Goal: Use online tool/utility: Use online tool/utility

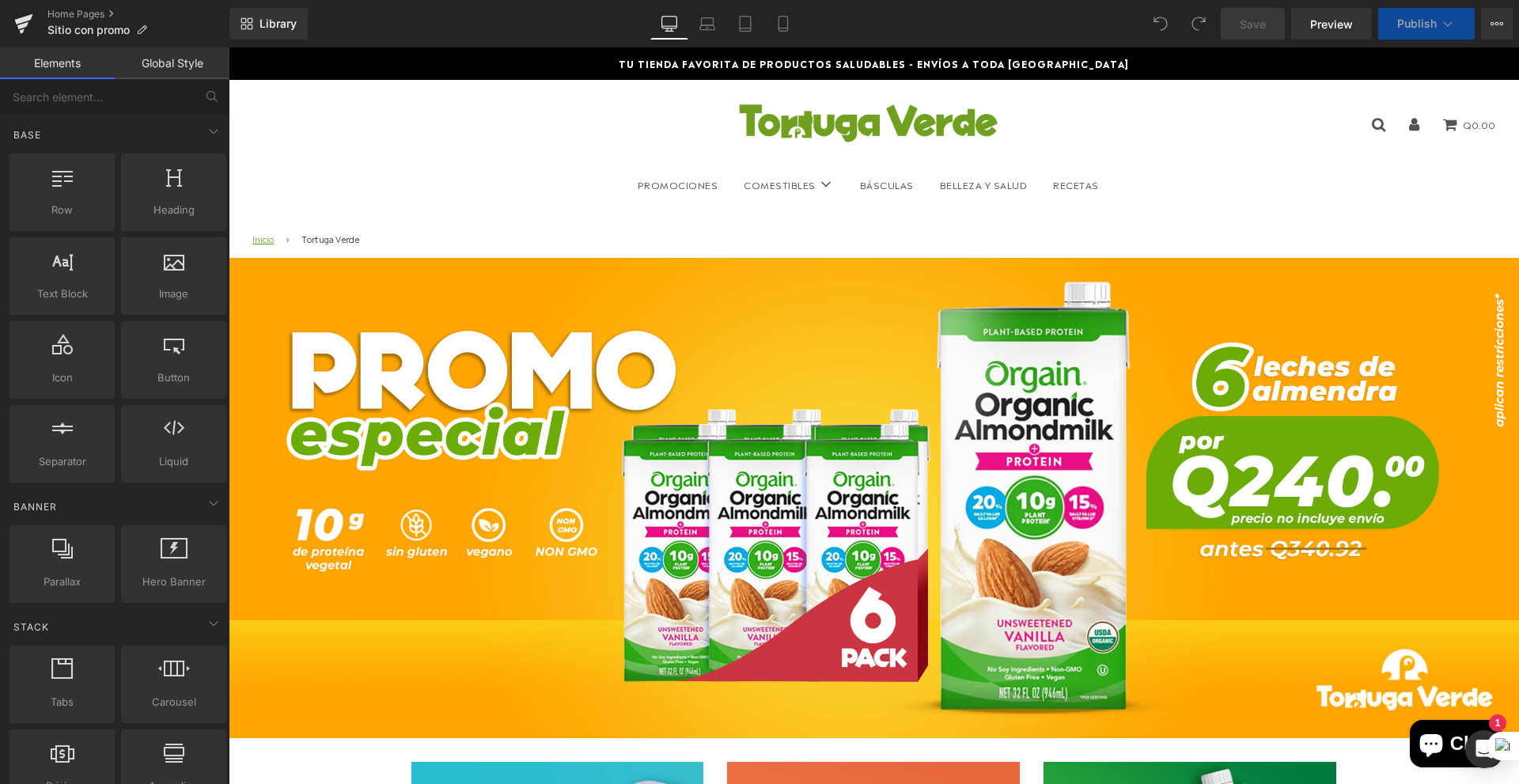
drag, startPoint x: 1747, startPoint y: 408, endPoint x: 1517, endPoint y: 356, distance: 235.8
click at [819, 543] on img at bounding box center [873, 498] width 1290 height 480
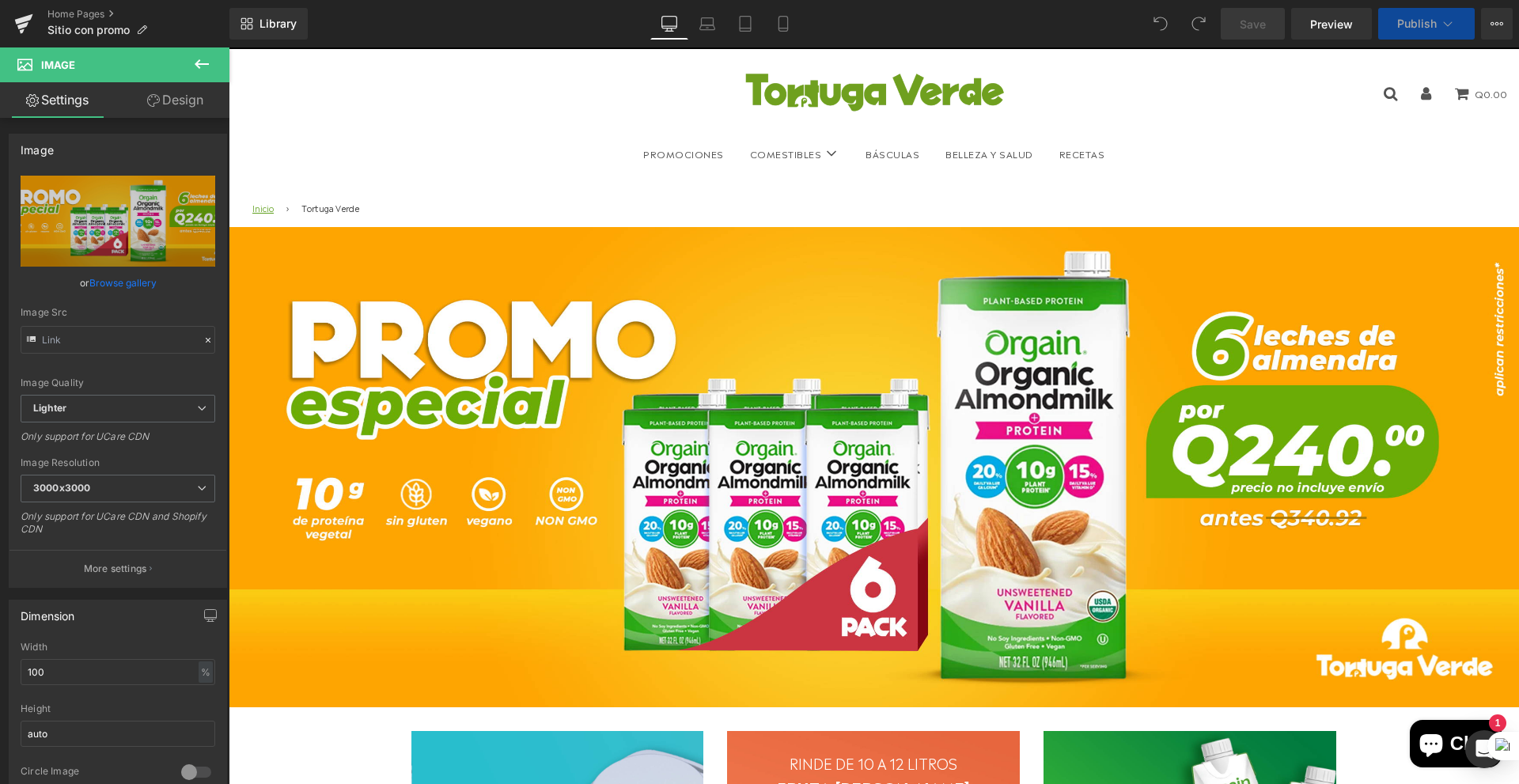
scroll to position [36, 0]
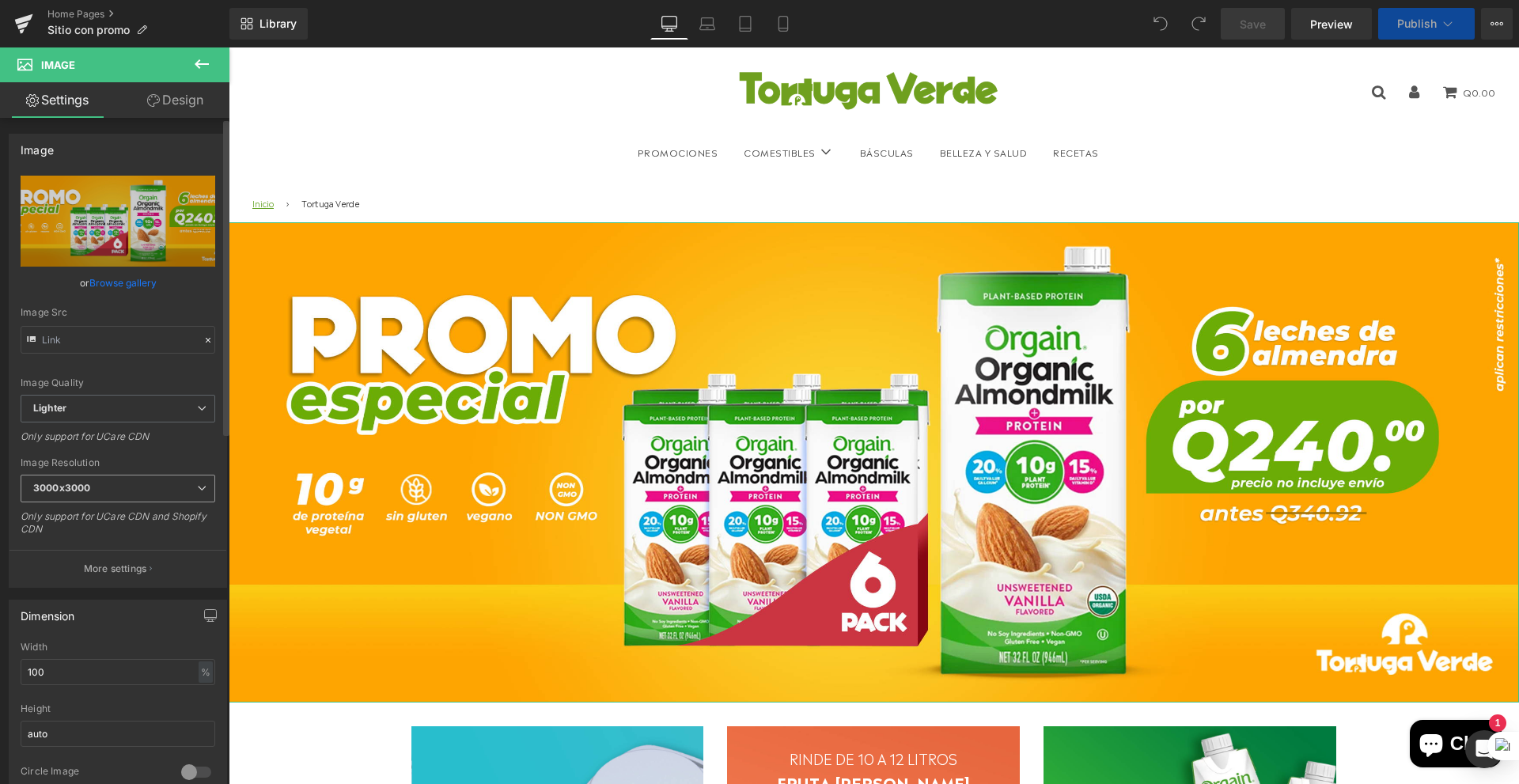
click at [151, 493] on span "3000x3000" at bounding box center [118, 488] width 195 height 28
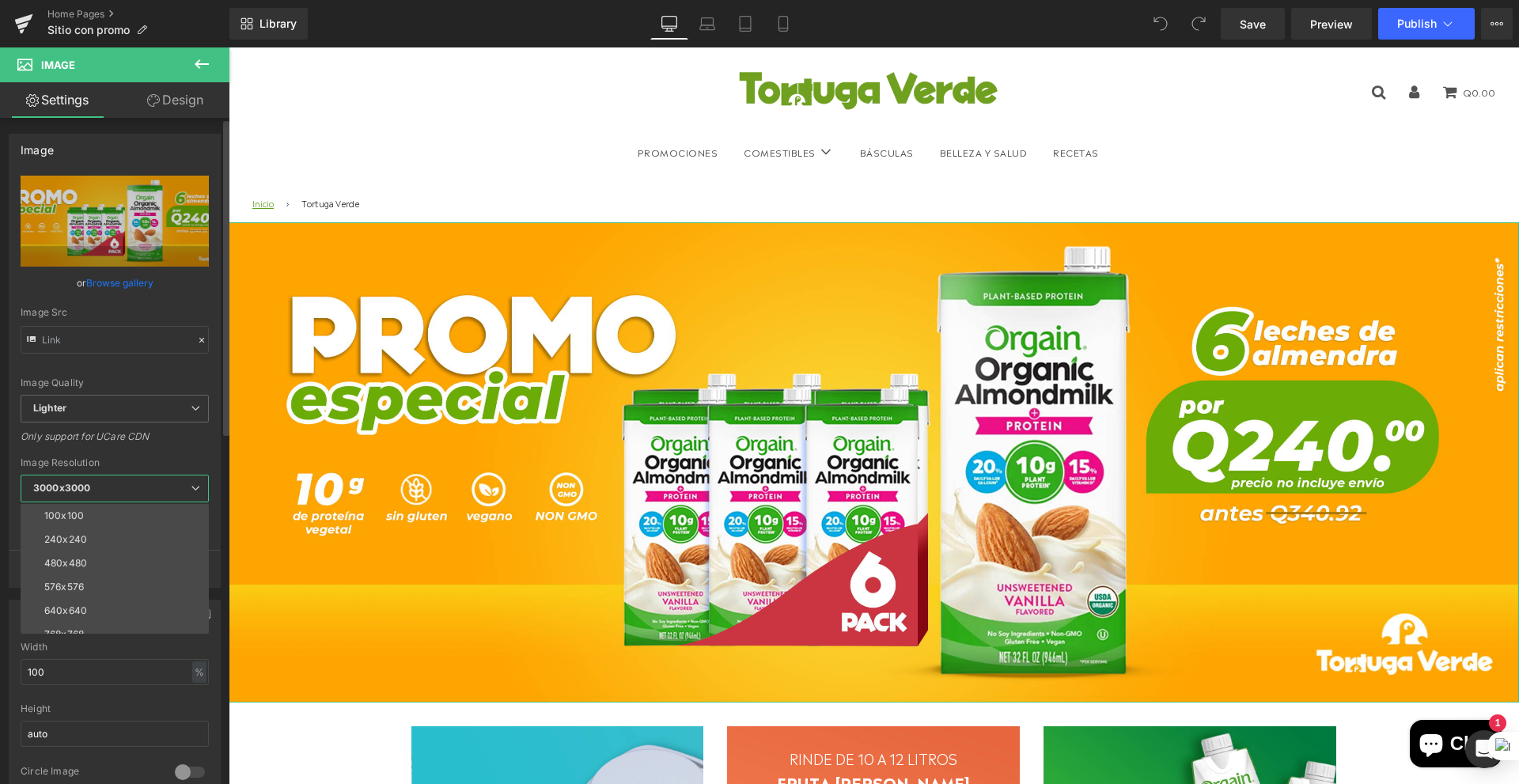
click at [151, 493] on span "3000x3000" at bounding box center [114, 488] width 188 height 28
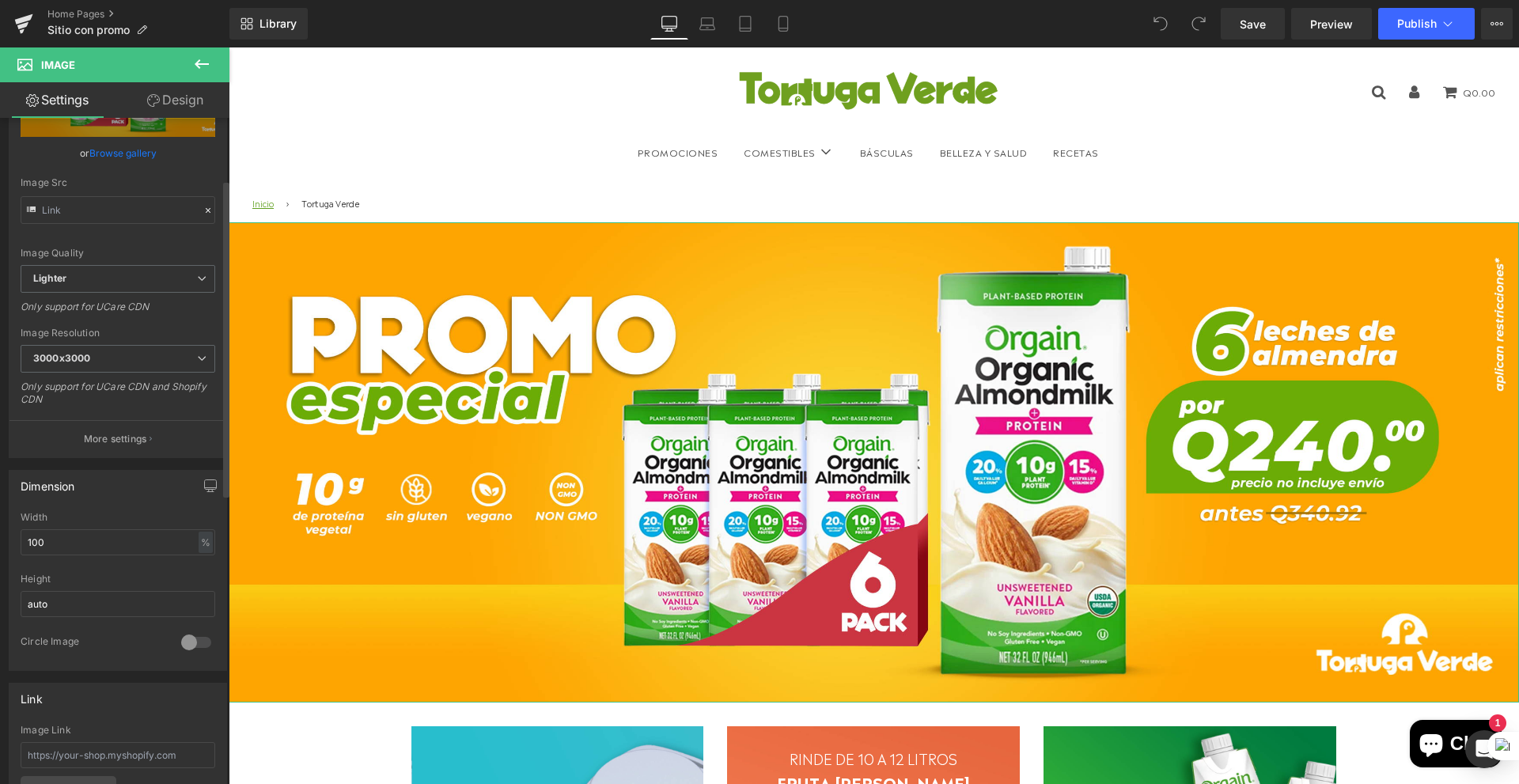
scroll to position [158, 0]
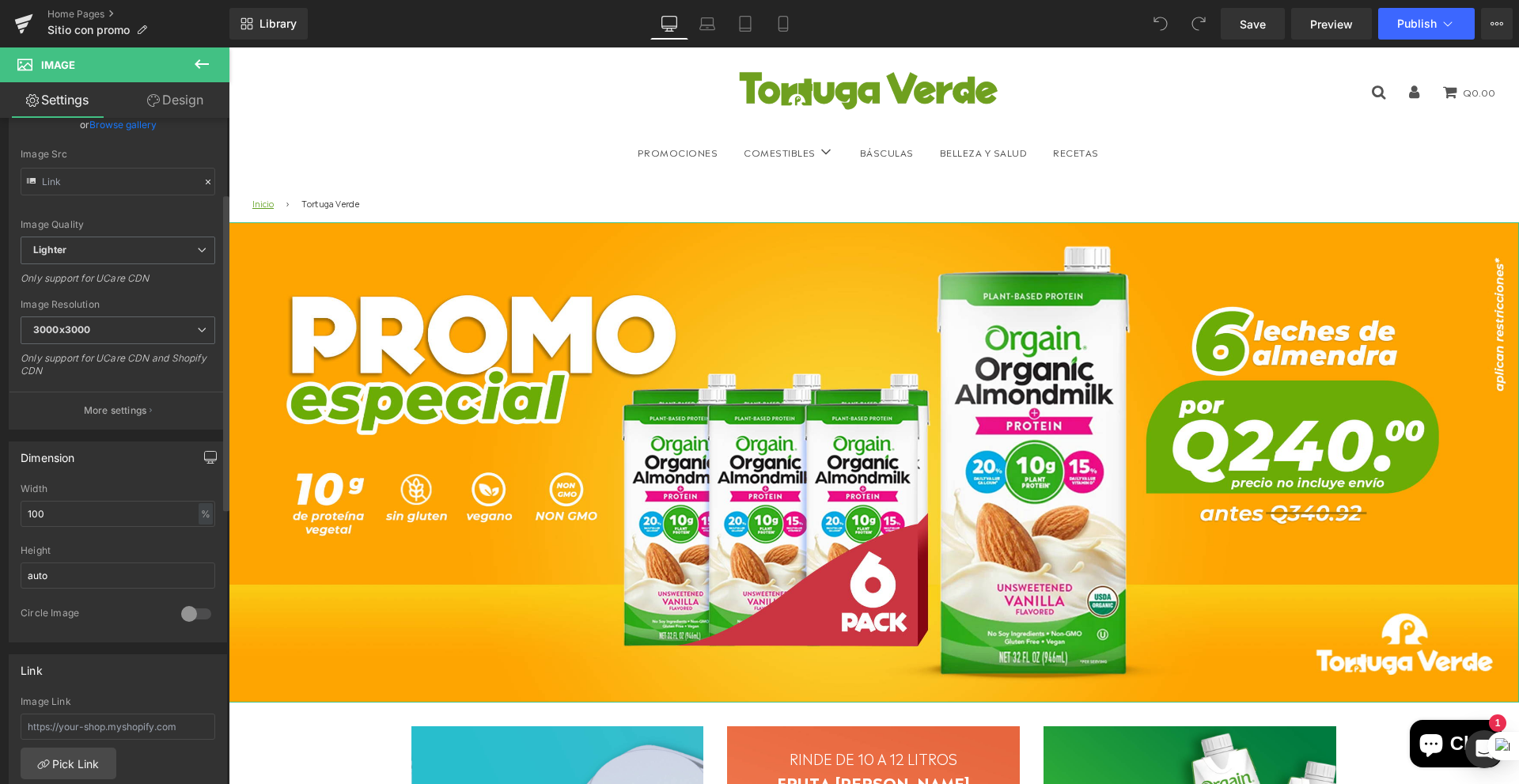
click at [204, 462] on icon "button" at bounding box center [210, 457] width 13 height 13
click at [86, 493] on button "Laptop" at bounding box center [88, 490] width 49 height 27
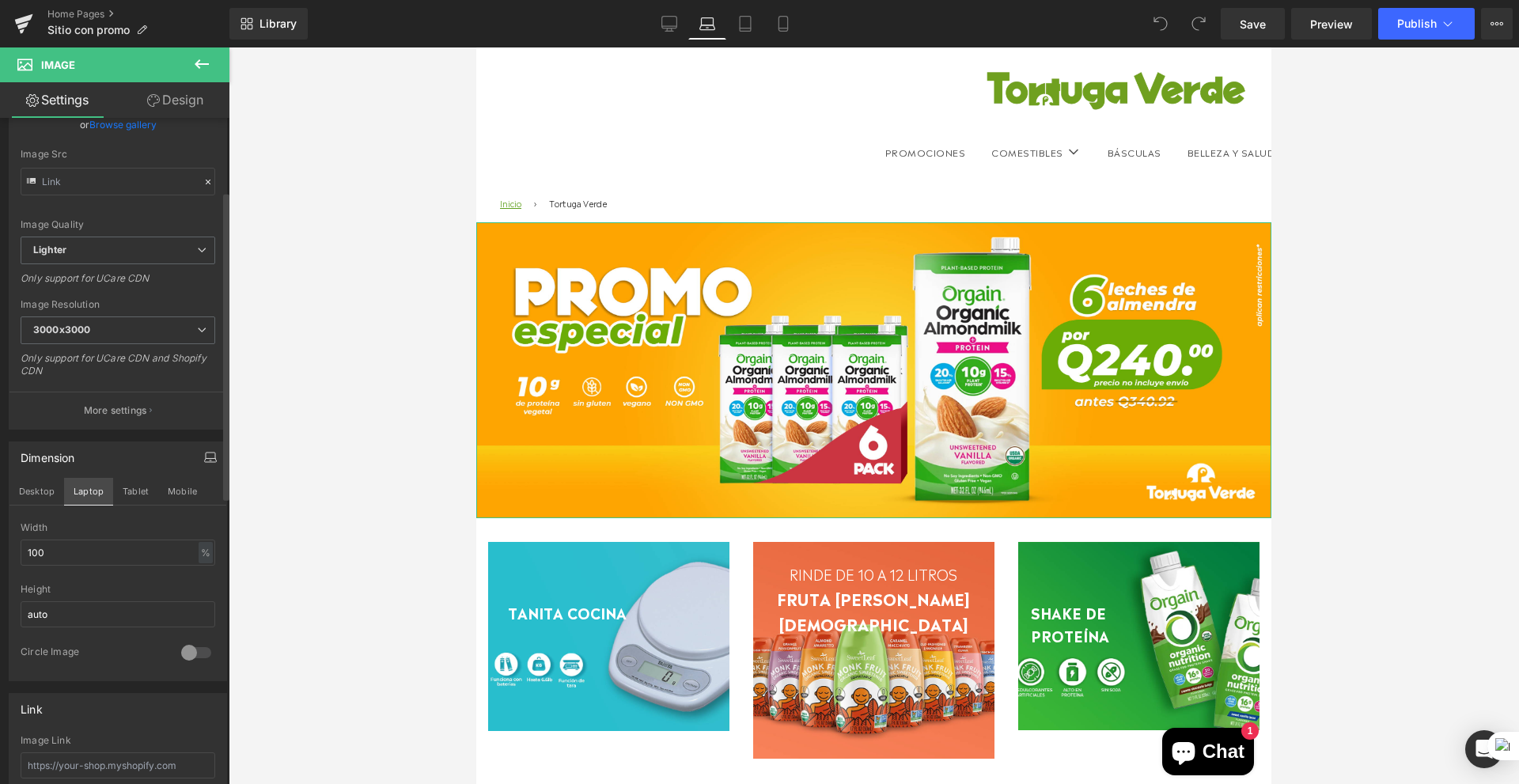
scroll to position [0, 0]
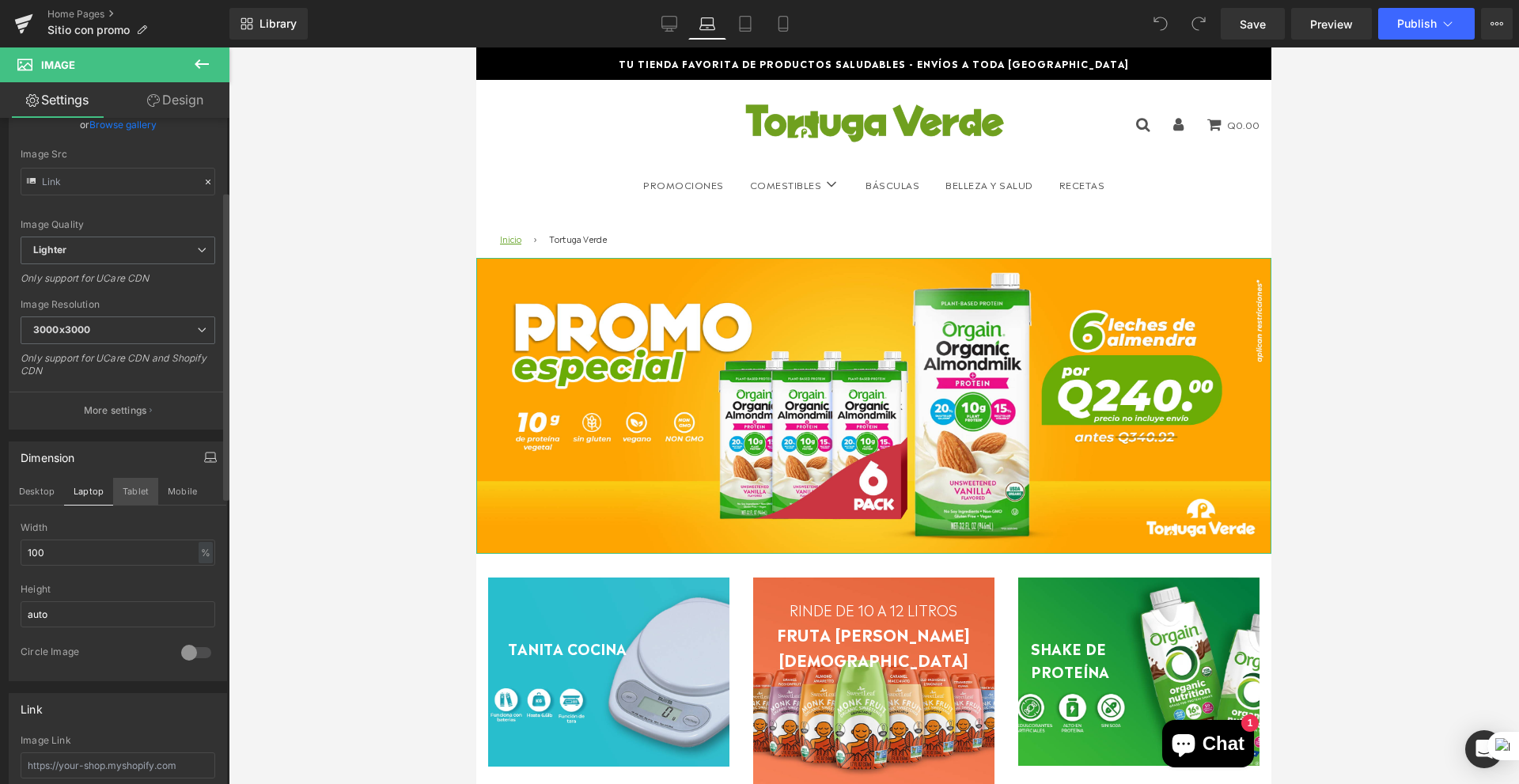
click at [123, 494] on button "Tablet" at bounding box center [135, 490] width 45 height 27
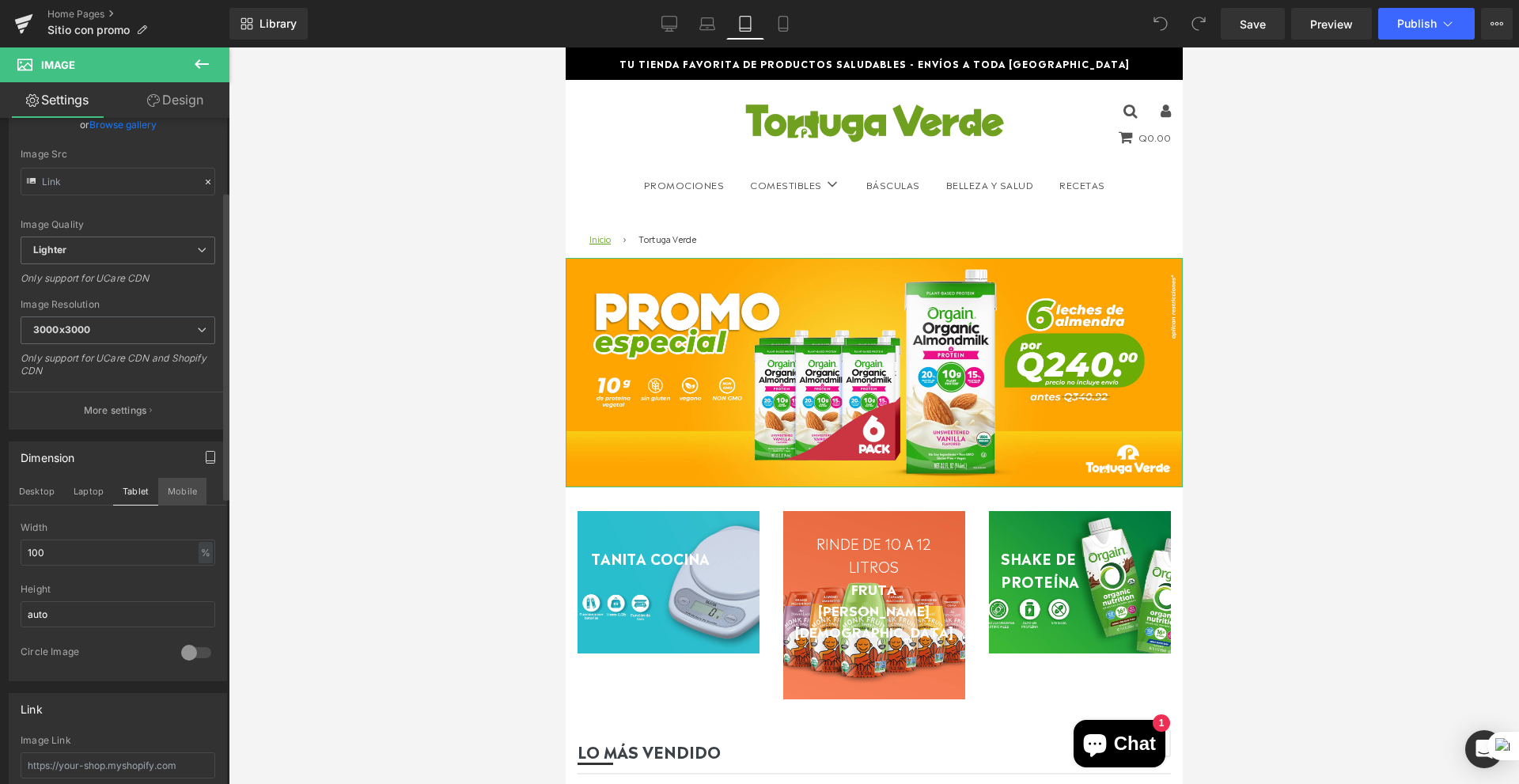
click at [174, 494] on button "Mobile" at bounding box center [182, 490] width 49 height 27
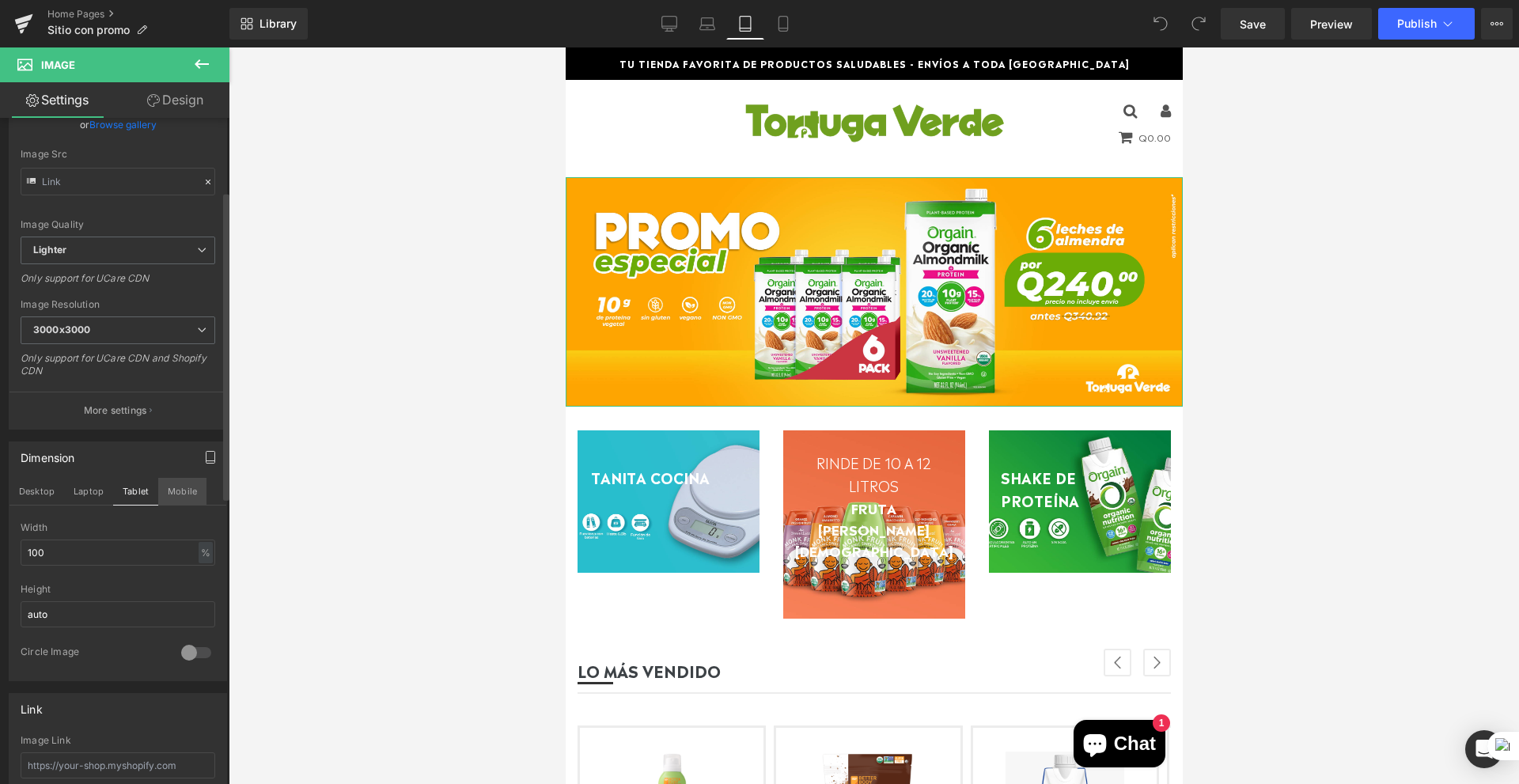
scroll to position [61, 0]
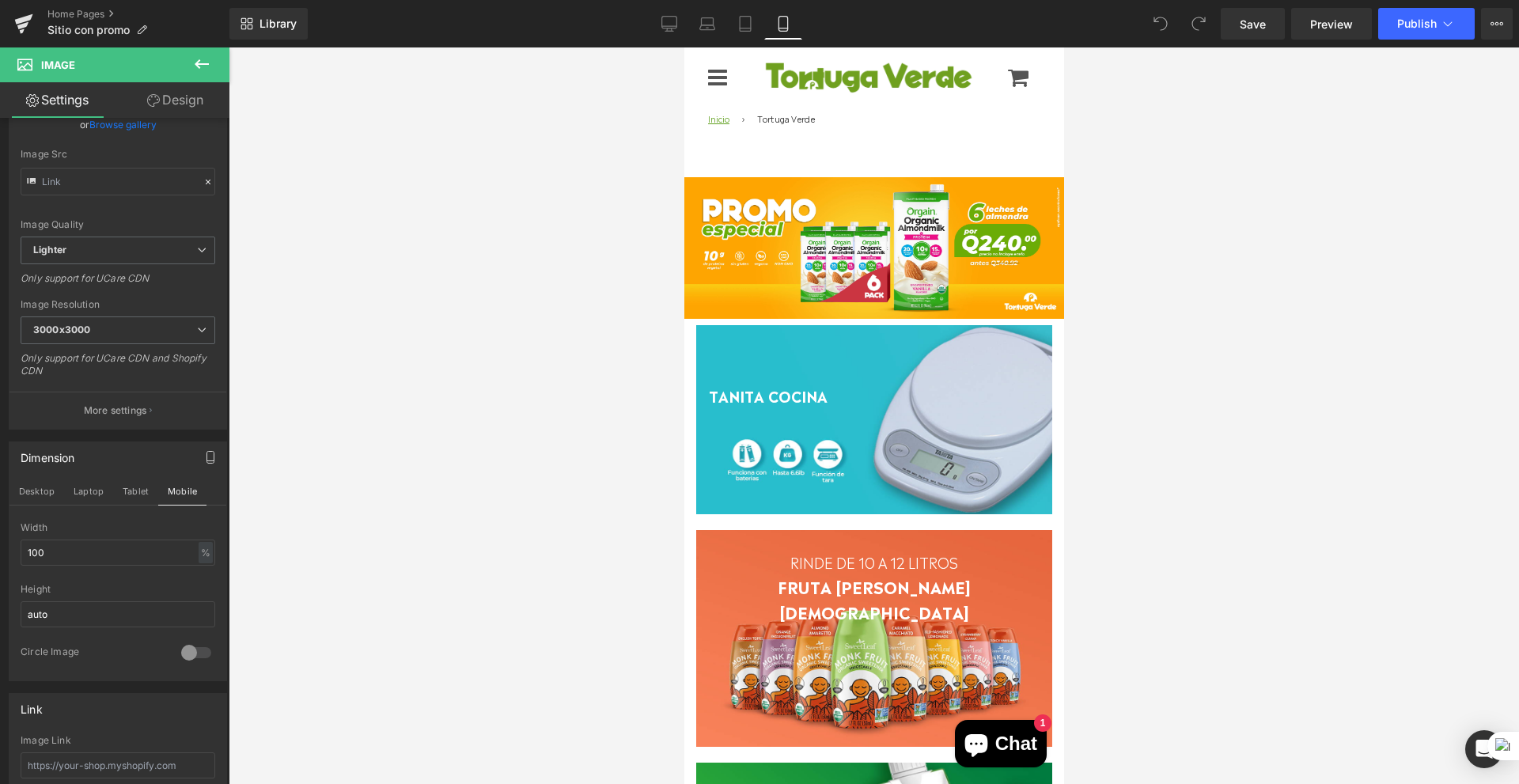
click at [682, 259] on div at bounding box center [873, 416] width 1290 height 736
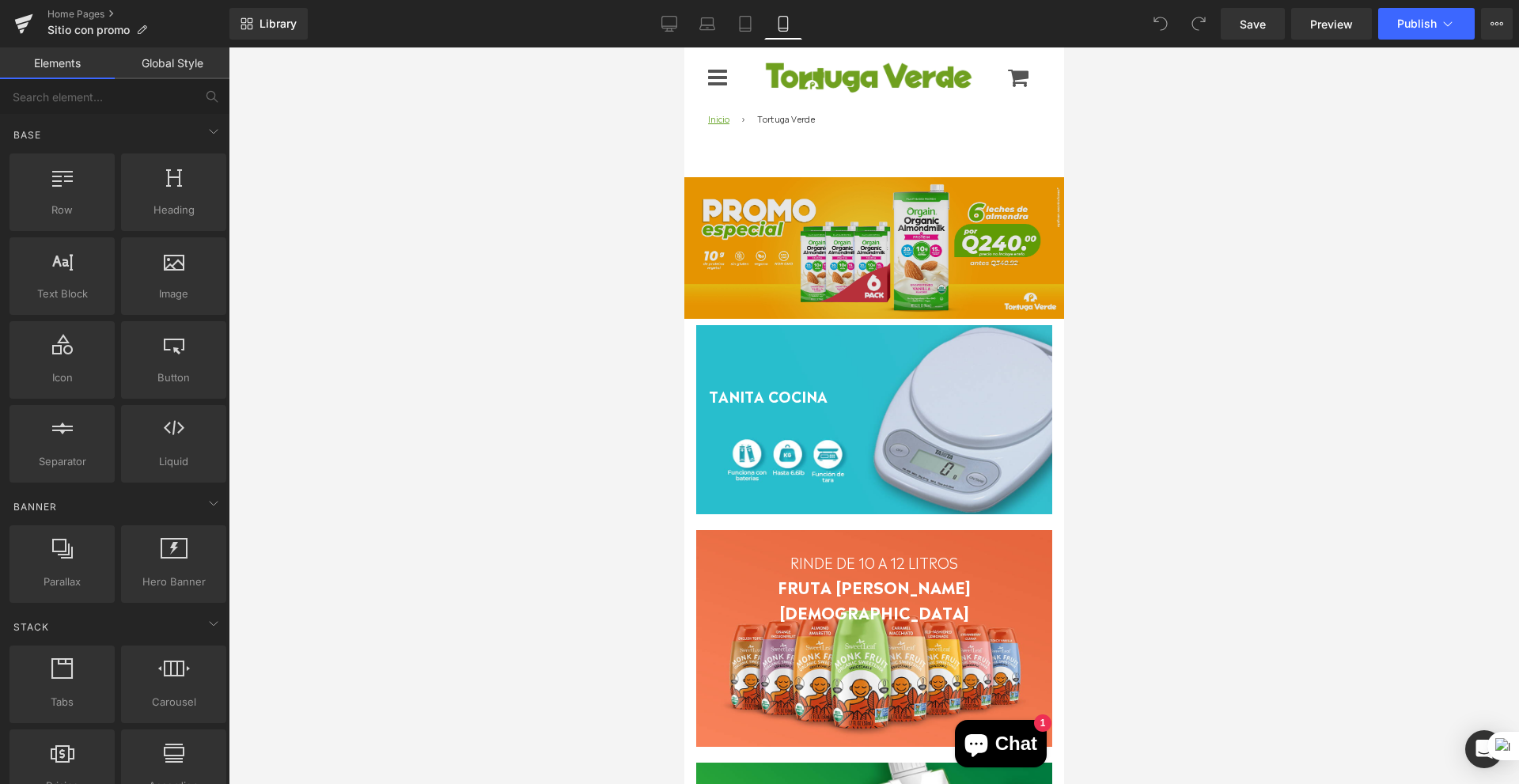
click at [683, 48] on div at bounding box center [683, 48] width 0 height 0
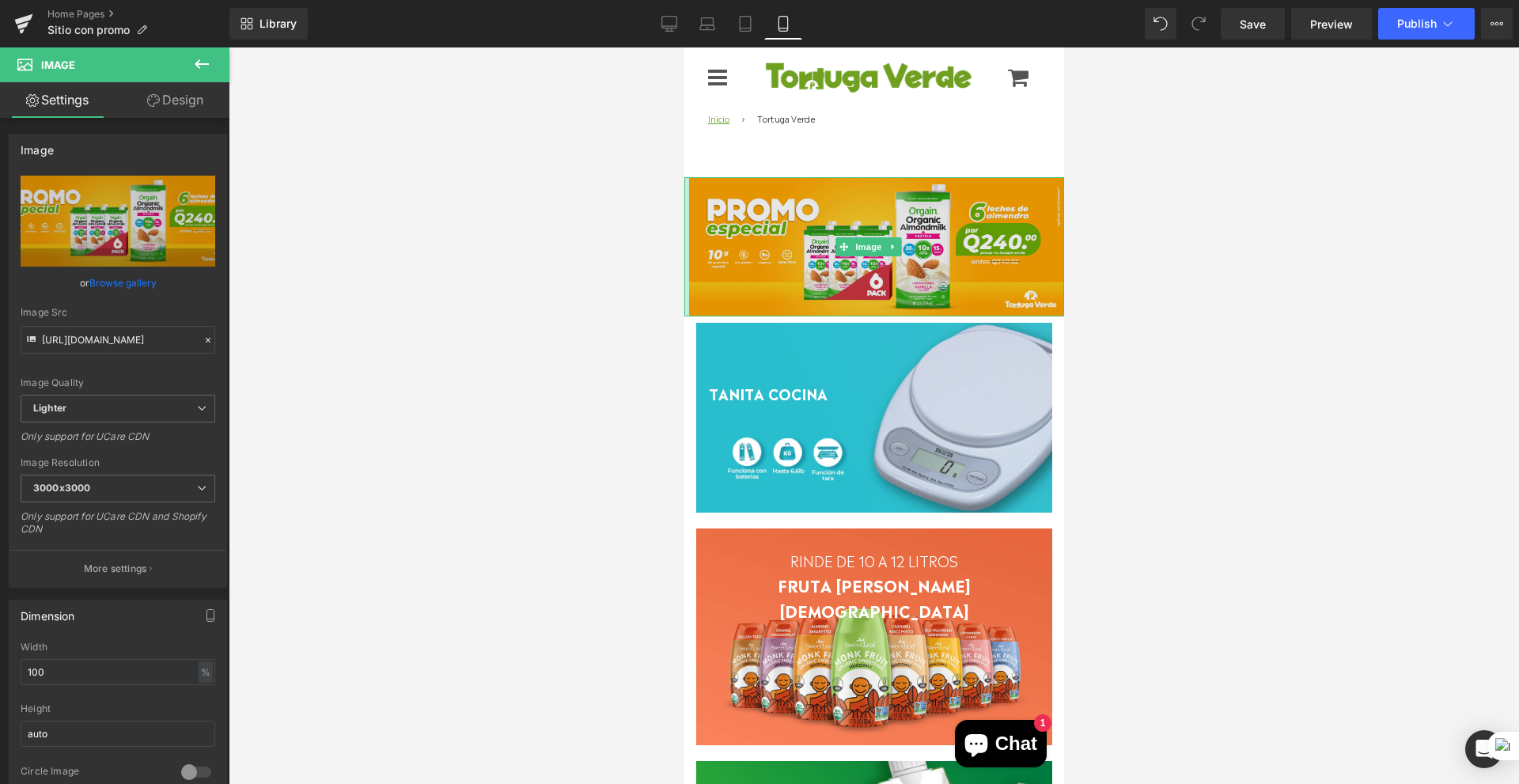
click at [691, 261] on div "Image" at bounding box center [872, 247] width 379 height 140
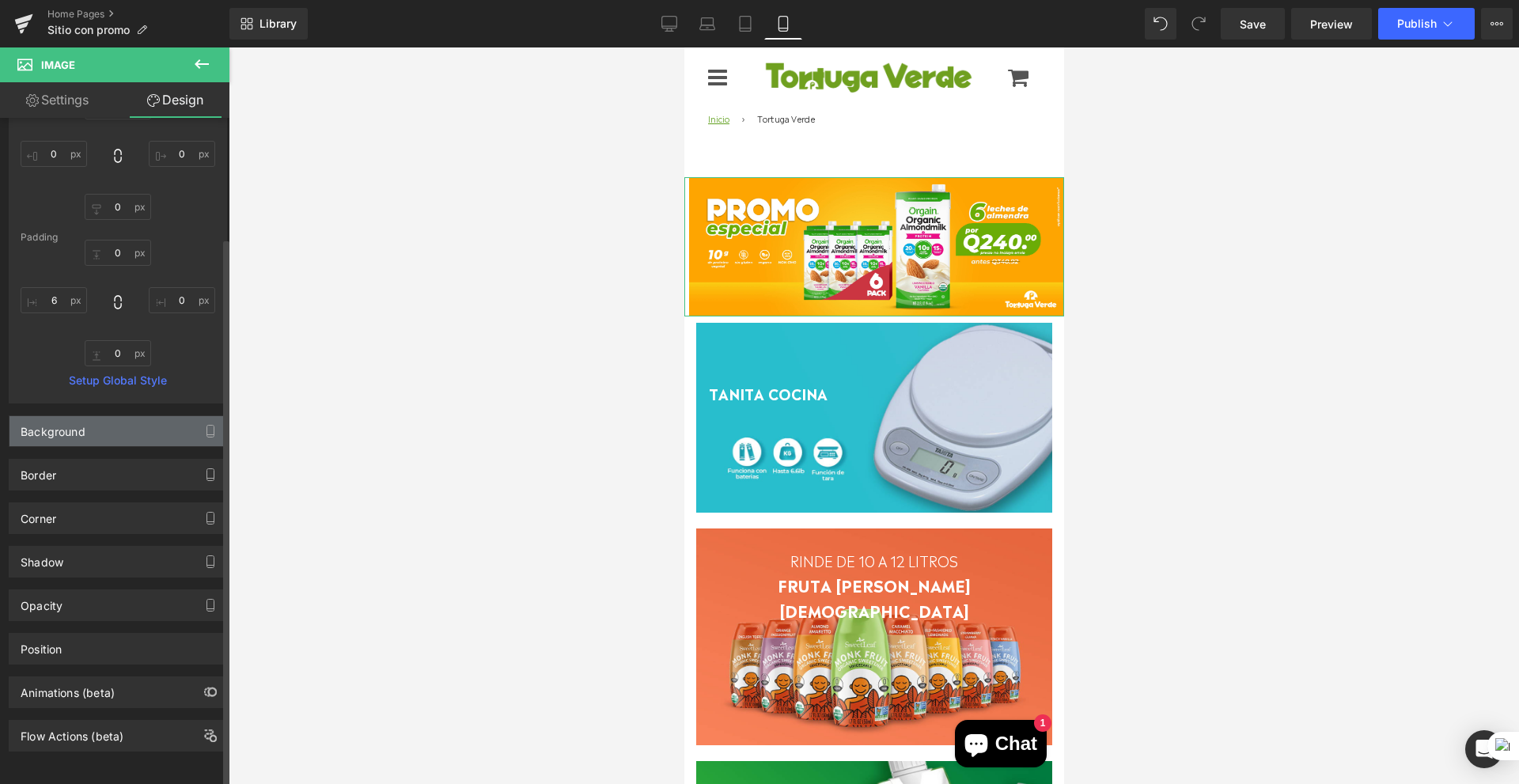
scroll to position [145, 0]
click at [748, 26] on icon at bounding box center [745, 23] width 16 height 16
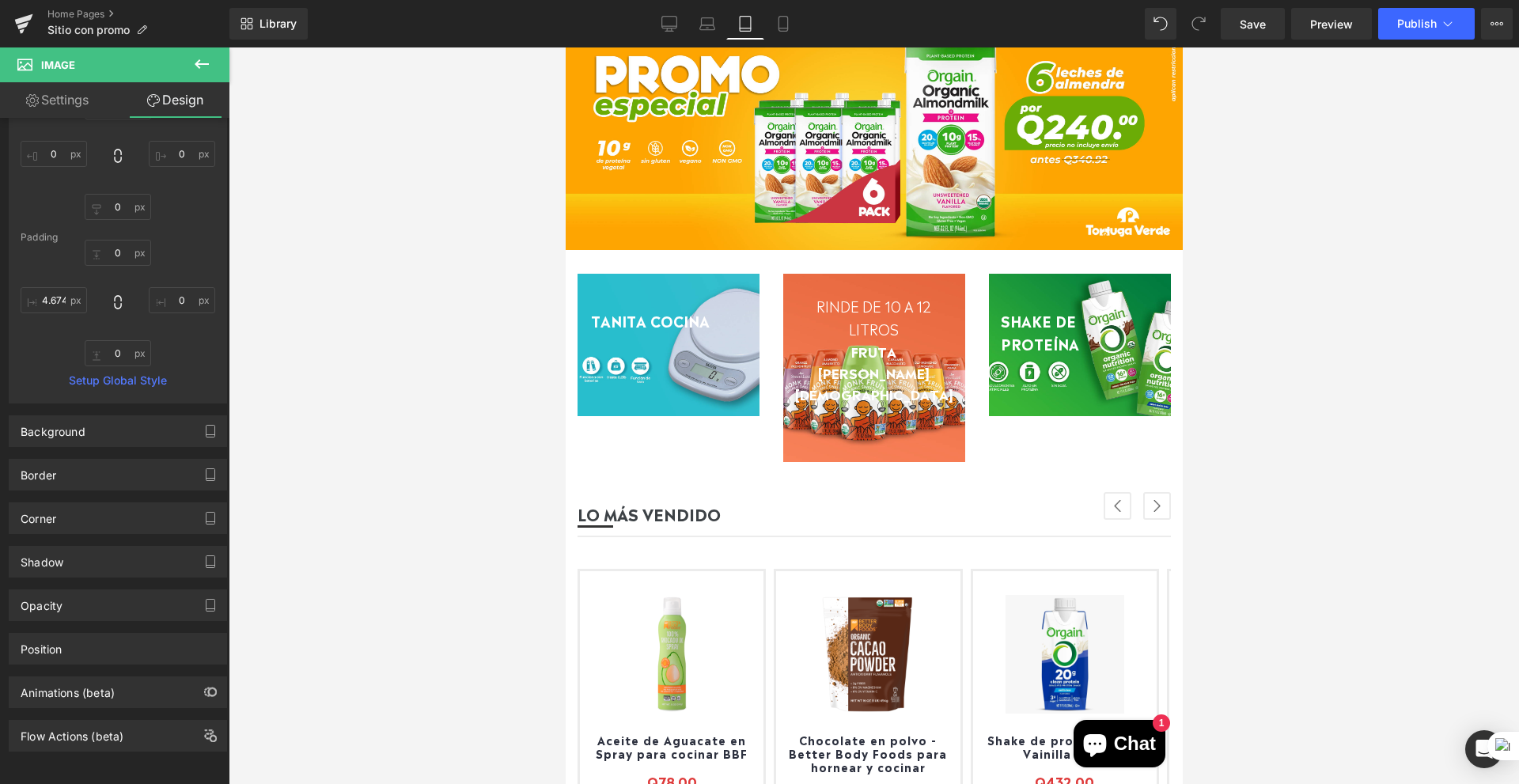
scroll to position [0, 0]
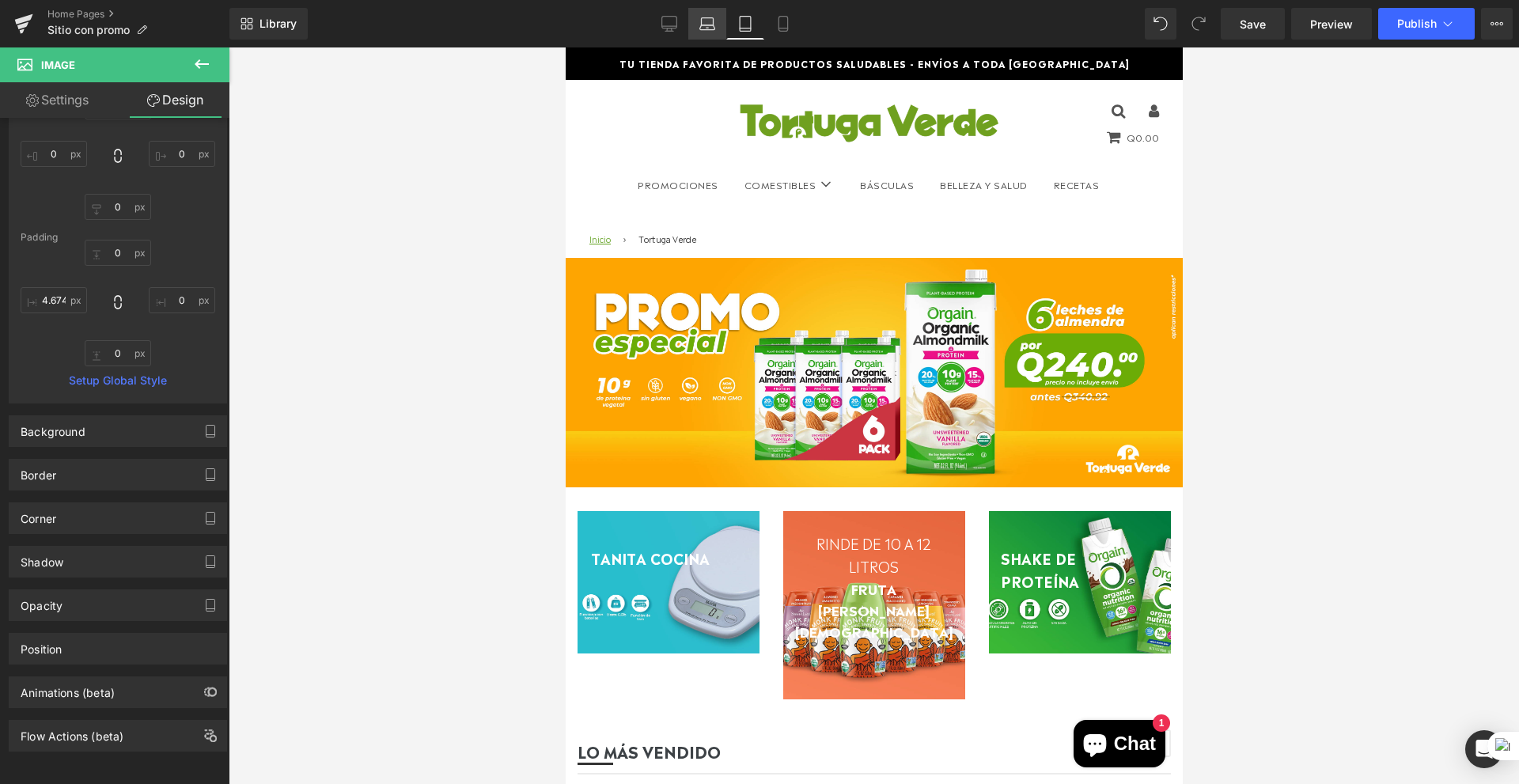
click at [702, 19] on icon at bounding box center [707, 22] width 12 height 7
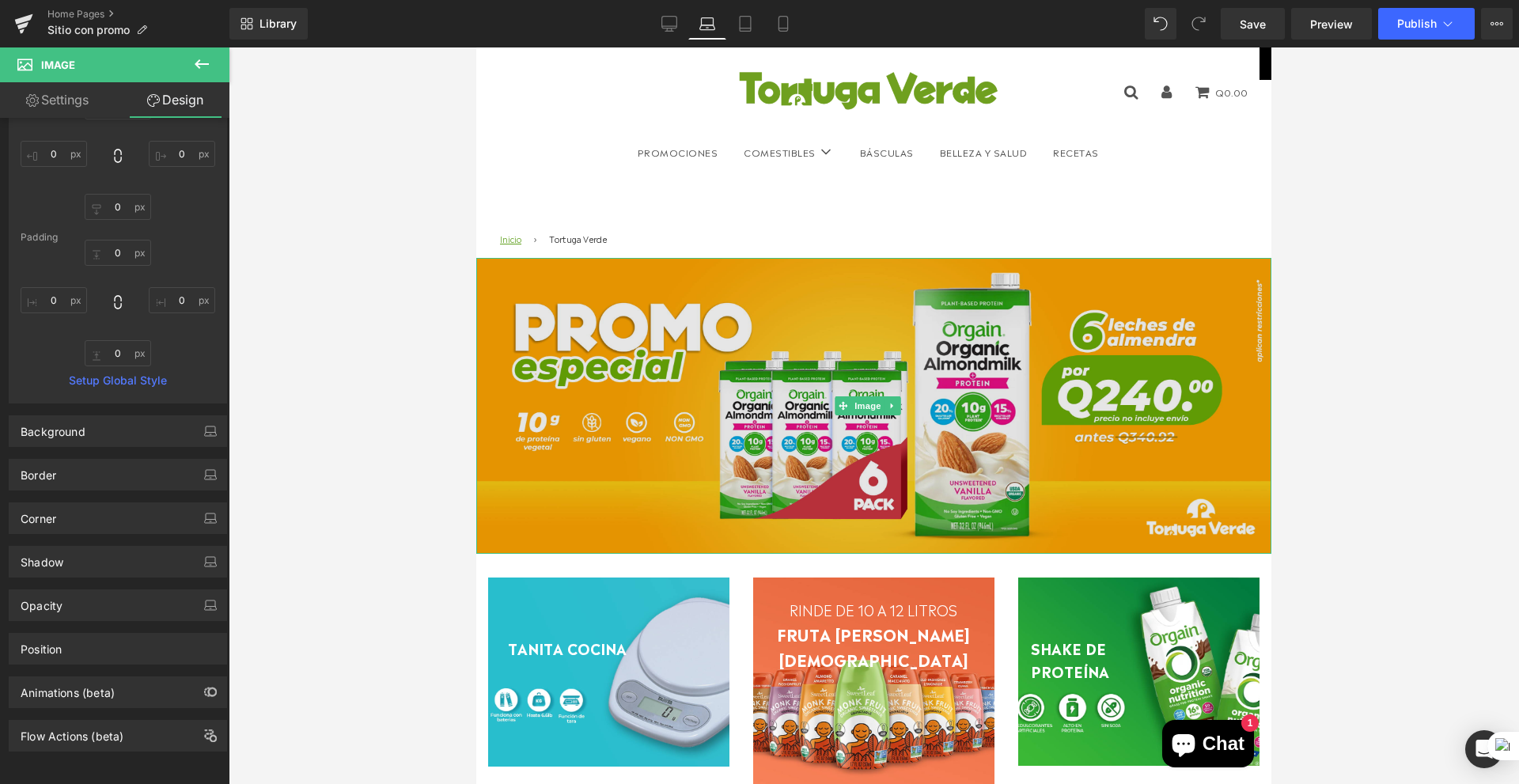
scroll to position [158, 0]
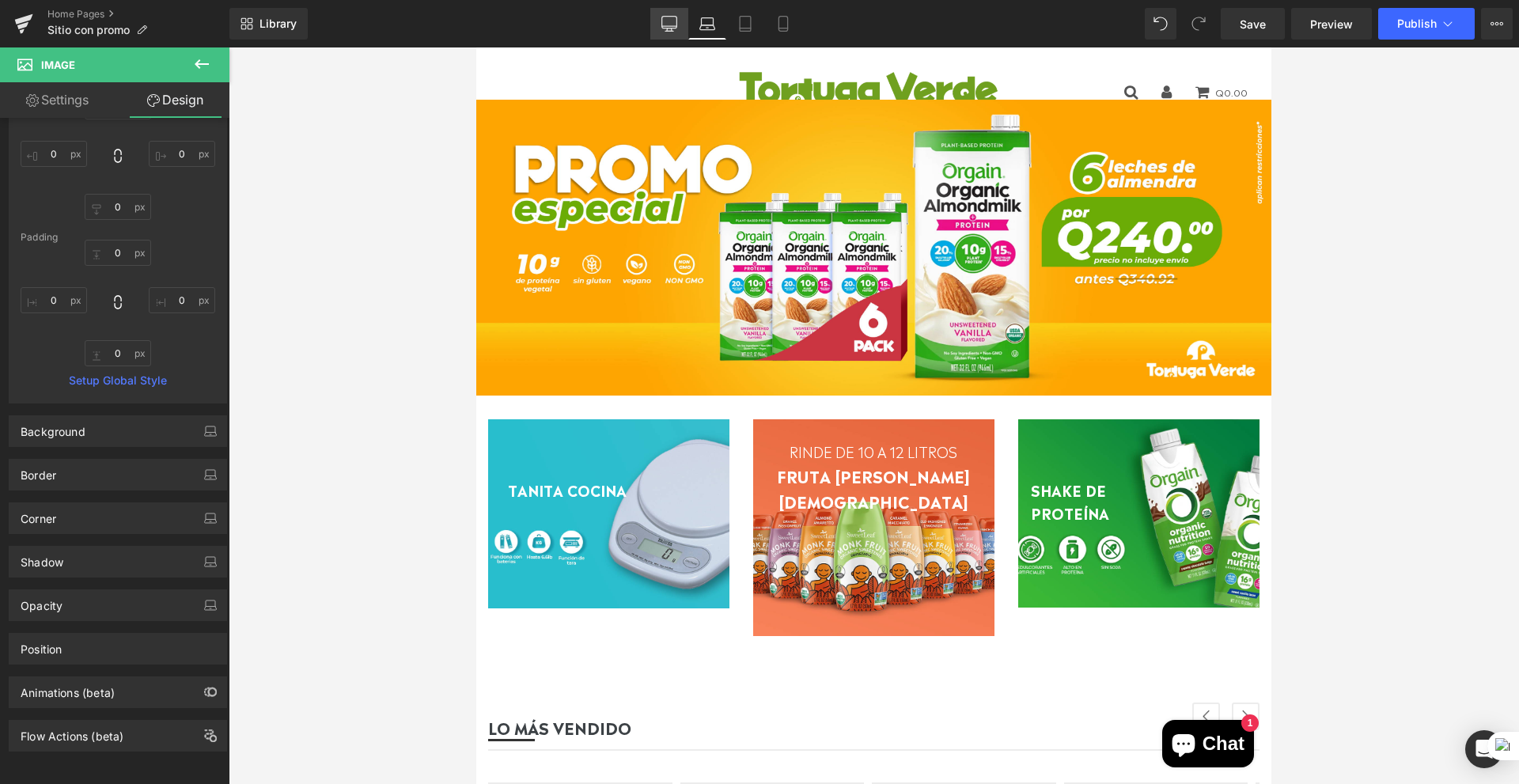
click at [661, 11] on link "Desktop" at bounding box center [669, 24] width 38 height 31
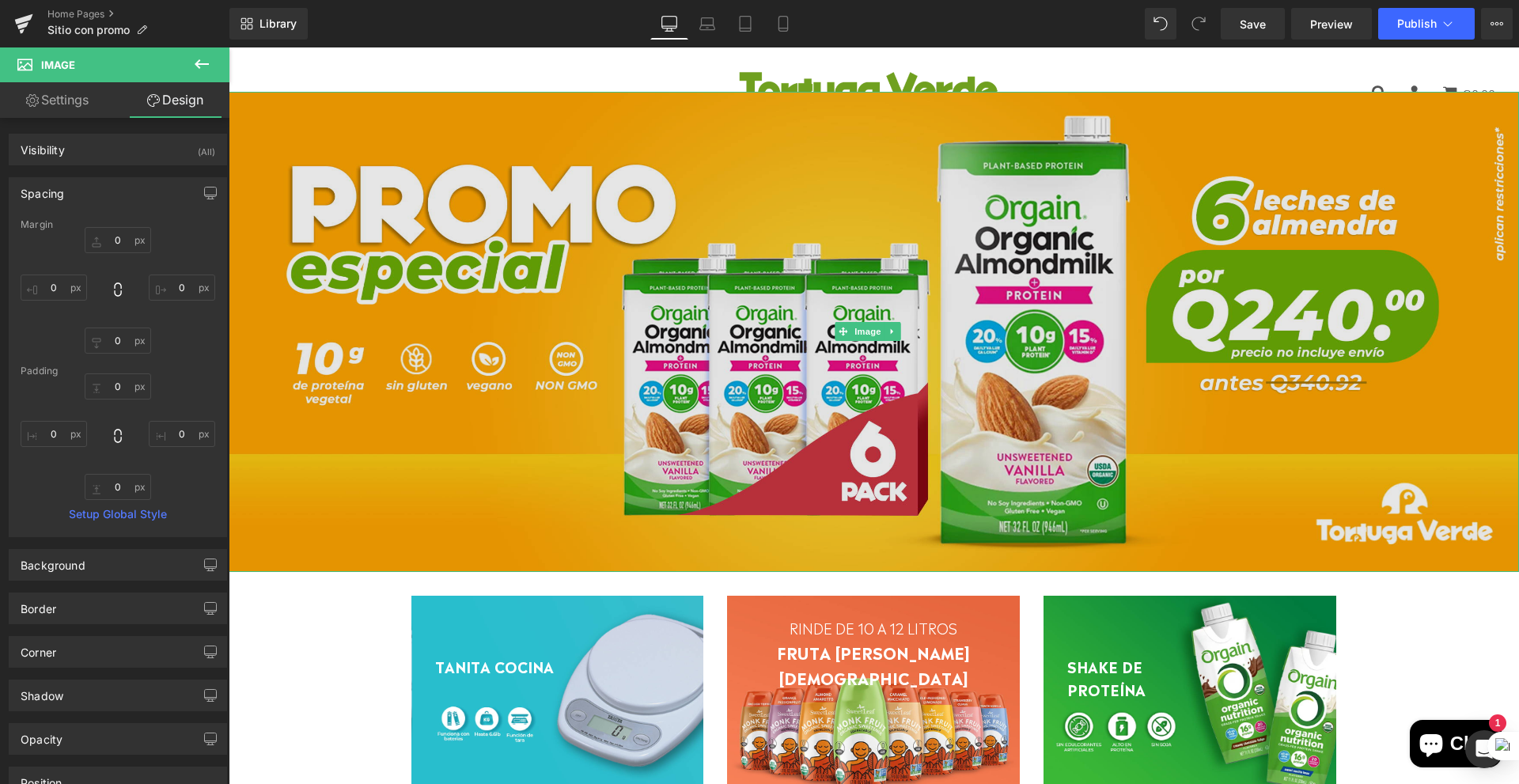
scroll to position [0, 0]
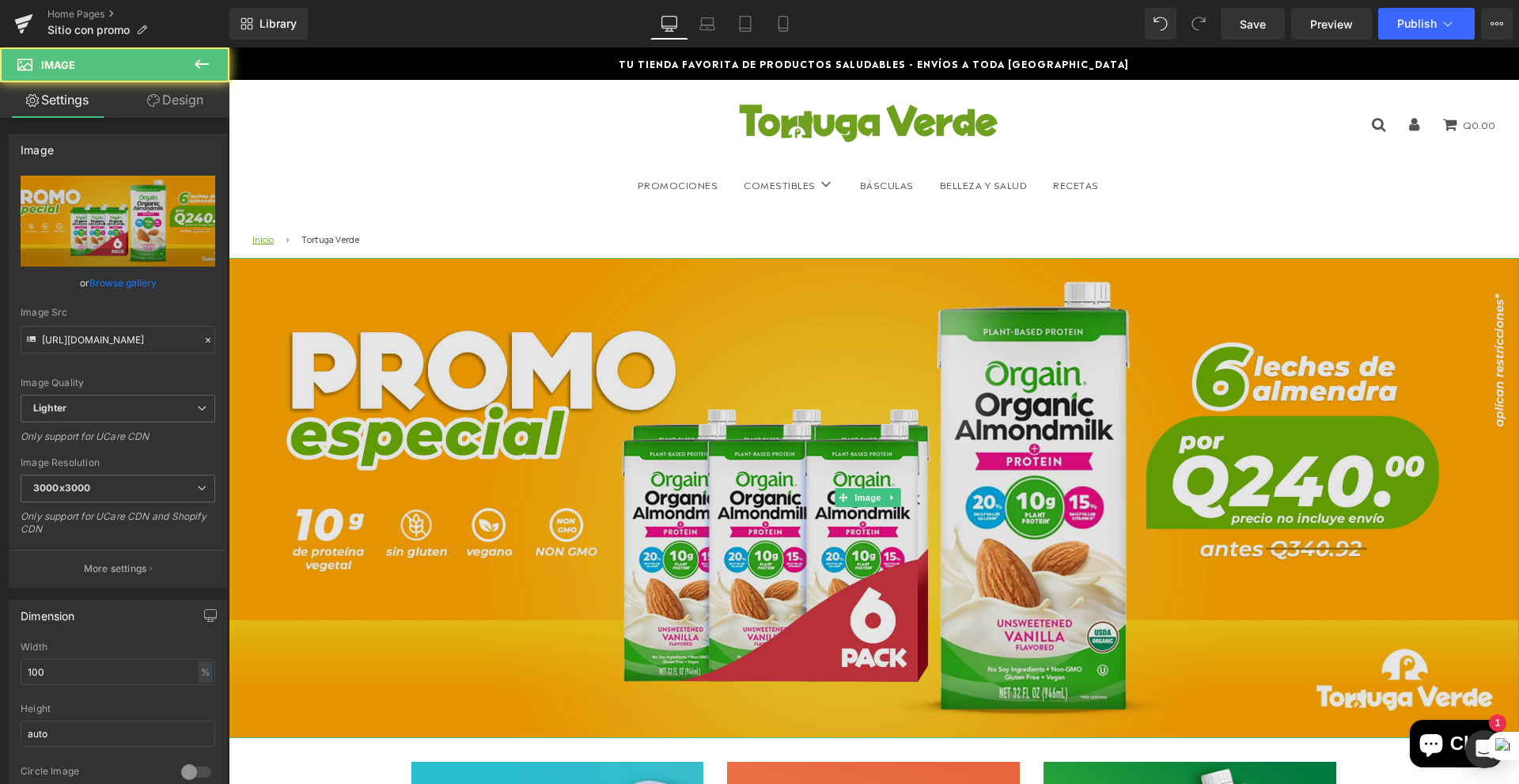
click at [242, 277] on img at bounding box center [873, 498] width 1290 height 480
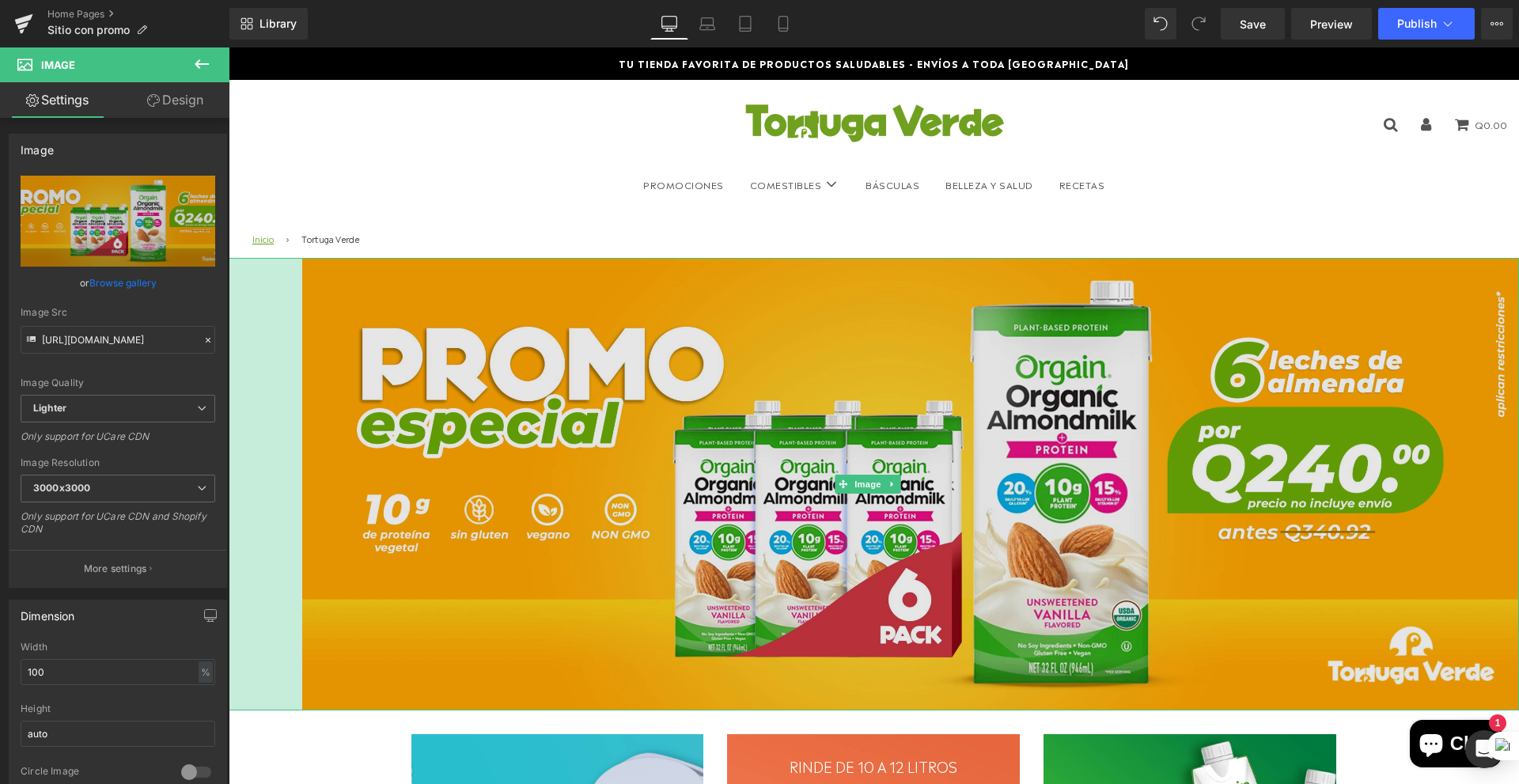
drag, startPoint x: 231, startPoint y: 283, endPoint x: 305, endPoint y: 307, distance: 77.8
click at [305, 307] on div "Image 93px" at bounding box center [873, 485] width 1290 height 454
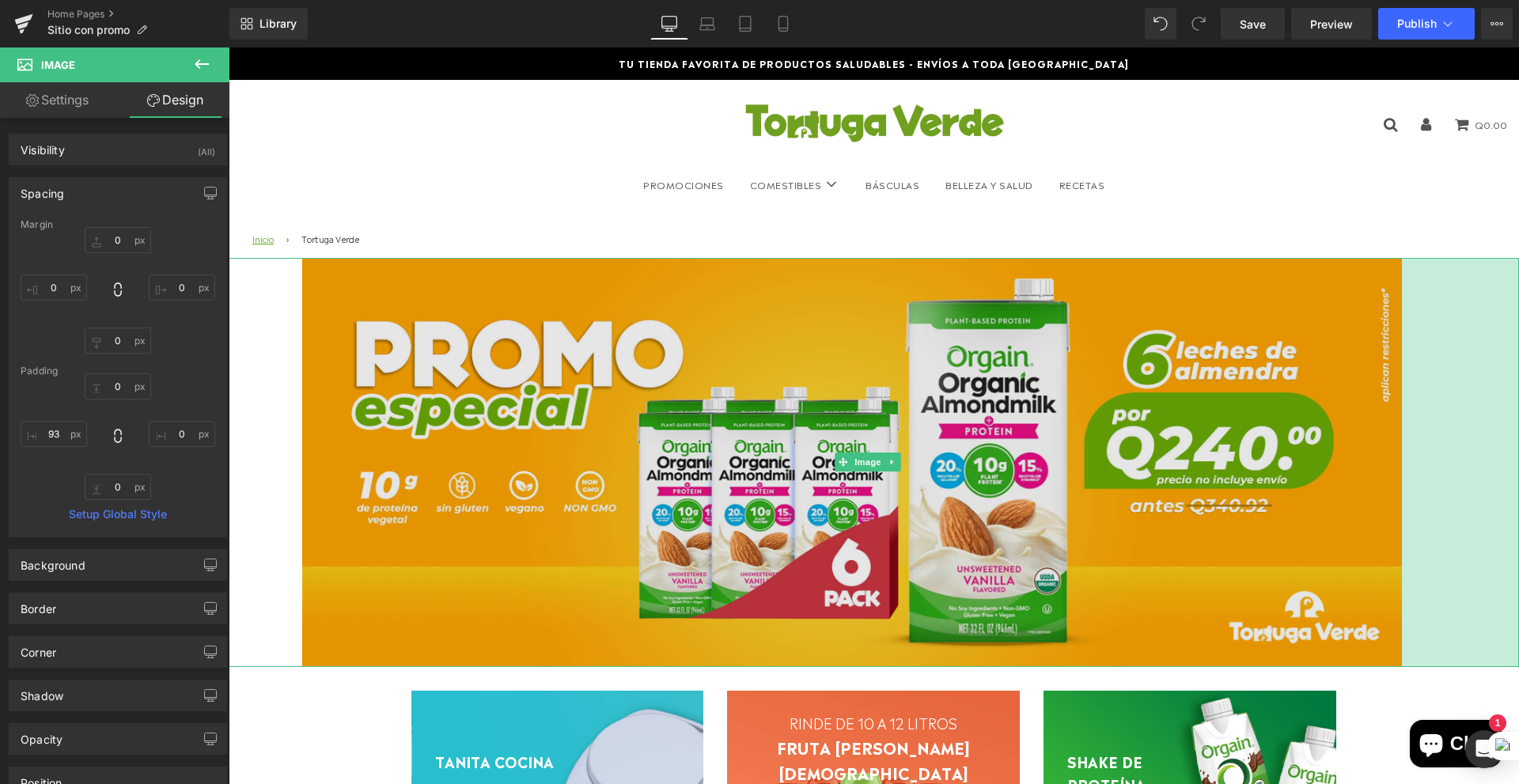
drag, startPoint x: 1504, startPoint y: 453, endPoint x: 1388, endPoint y: 481, distance: 119.3
click at [1388, 481] on div "Image 93px 148px" at bounding box center [873, 463] width 1290 height 409
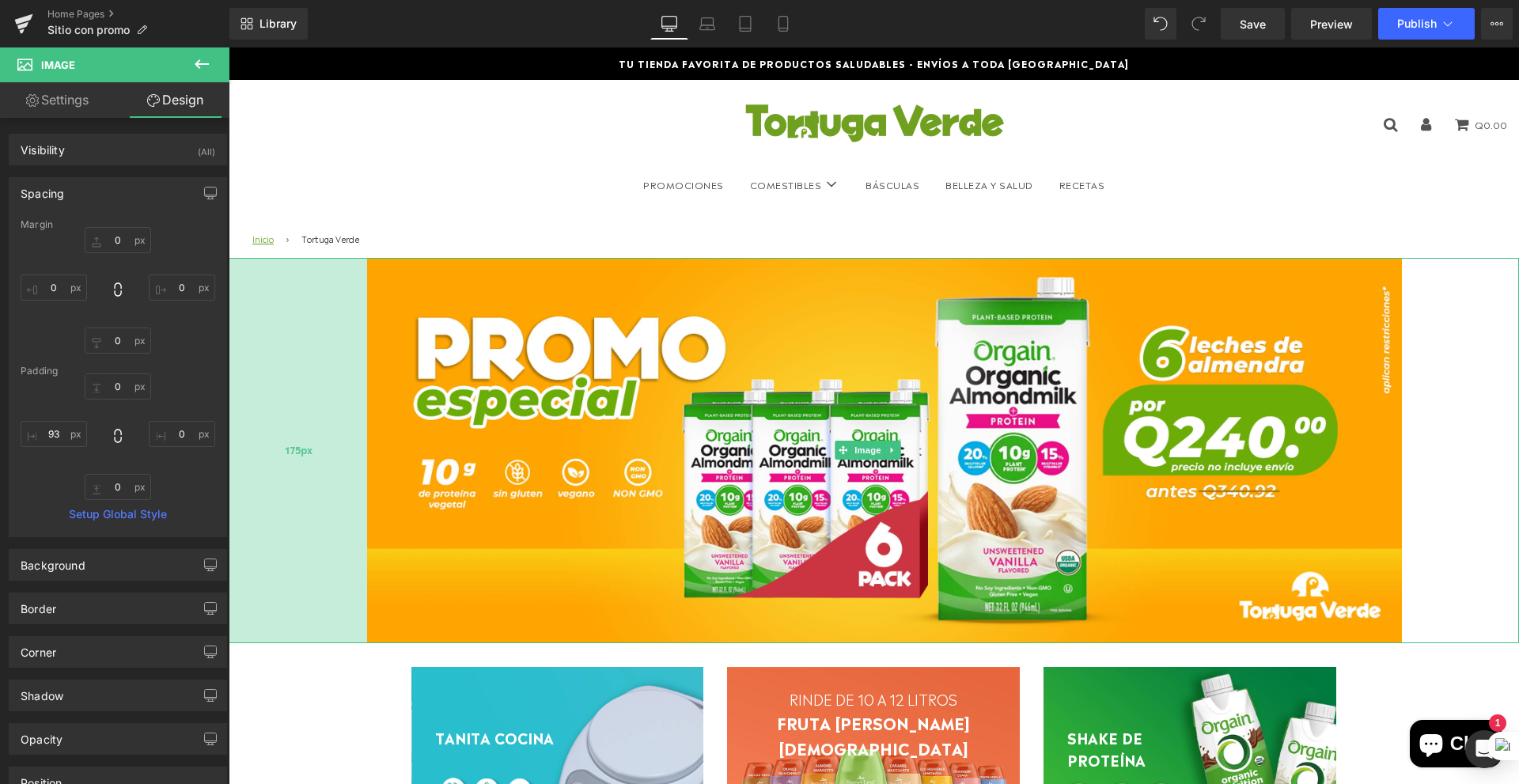
drag, startPoint x: 299, startPoint y: 431, endPoint x: 365, endPoint y: 443, distance: 67.1
click at [365, 443] on div "175px" at bounding box center [298, 450] width 139 height 385
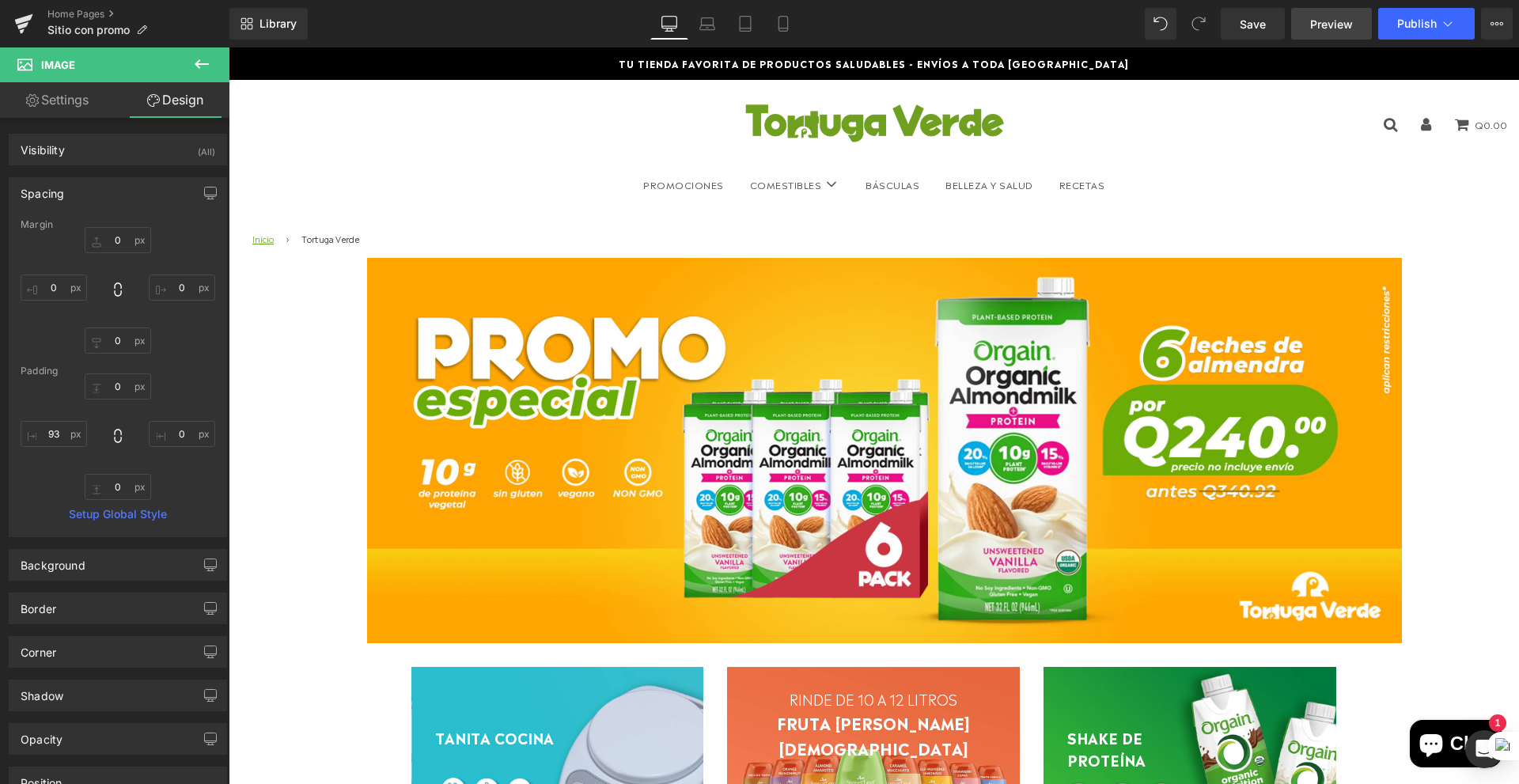
drag, startPoint x: 1117, startPoint y: 0, endPoint x: 1350, endPoint y: 29, distance: 234.8
click at [1350, 29] on span "Preview" at bounding box center [1331, 24] width 43 height 17
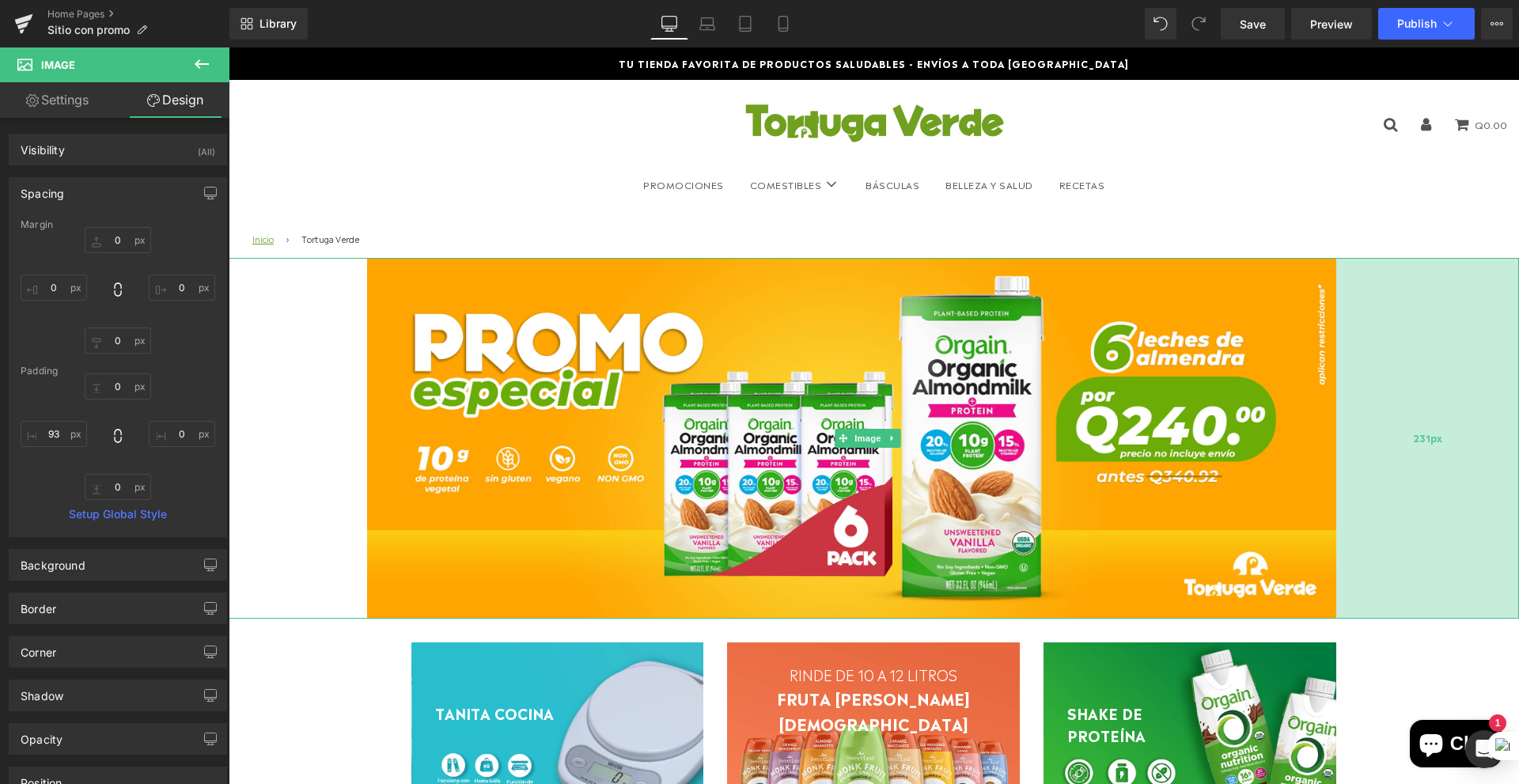
drag, startPoint x: 1393, startPoint y: 425, endPoint x: 1327, endPoint y: 442, distance: 68.2
click at [1336, 442] on div "231px" at bounding box center [1427, 438] width 183 height 361
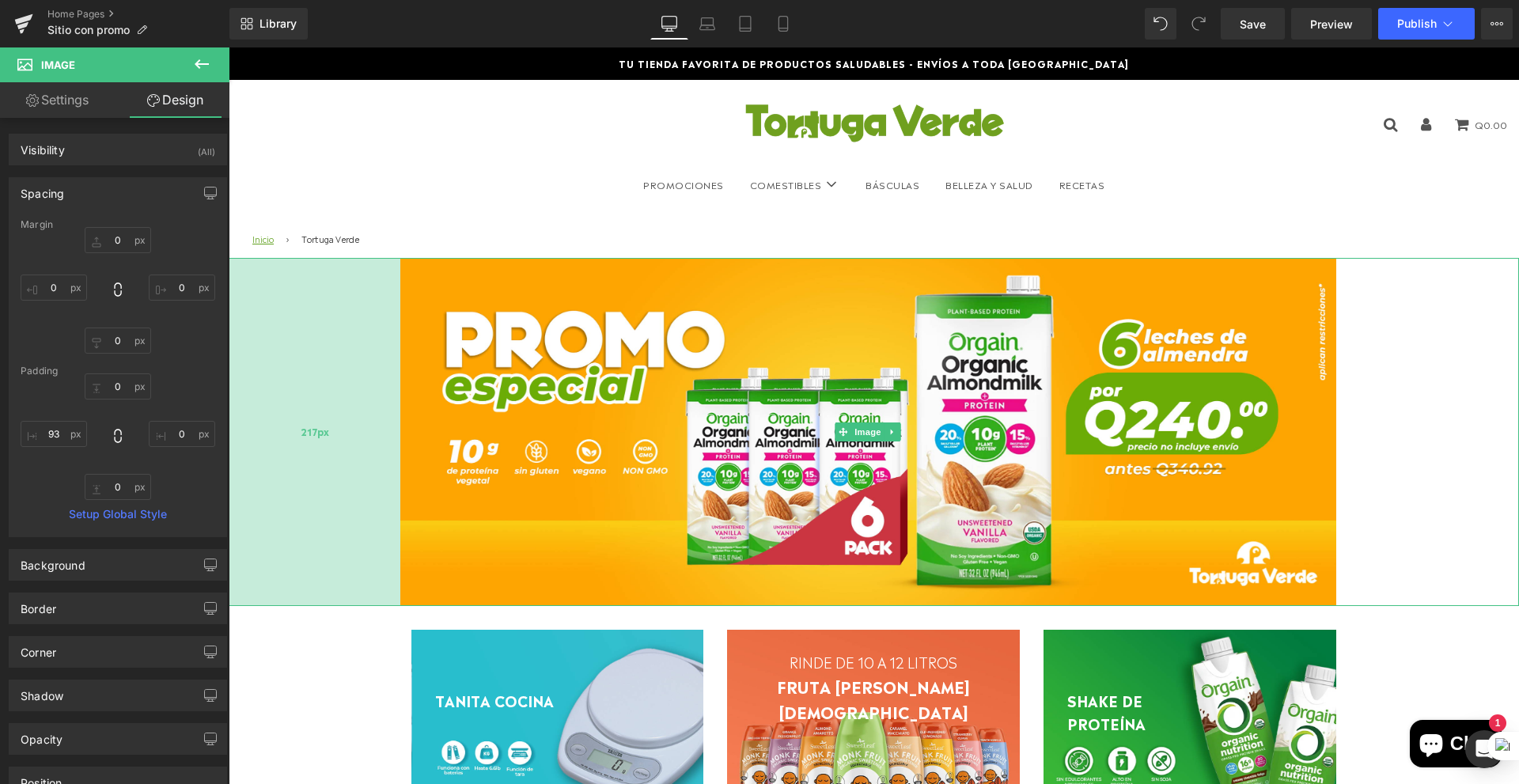
drag, startPoint x: 366, startPoint y: 379, endPoint x: 399, endPoint y: 402, distance: 40.2
click at [399, 402] on div "217px" at bounding box center [314, 431] width 172 height 348
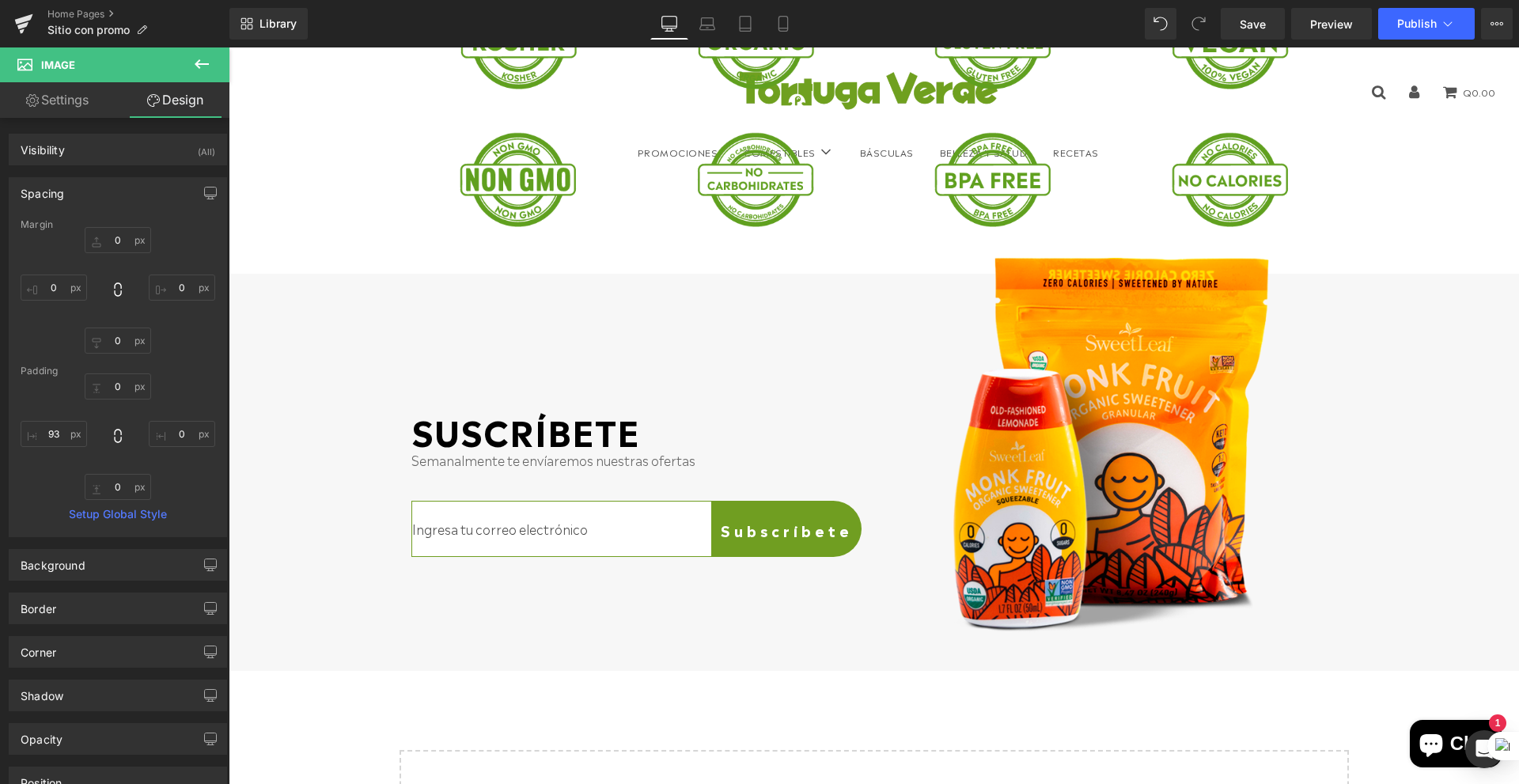
scroll to position [3717, 0]
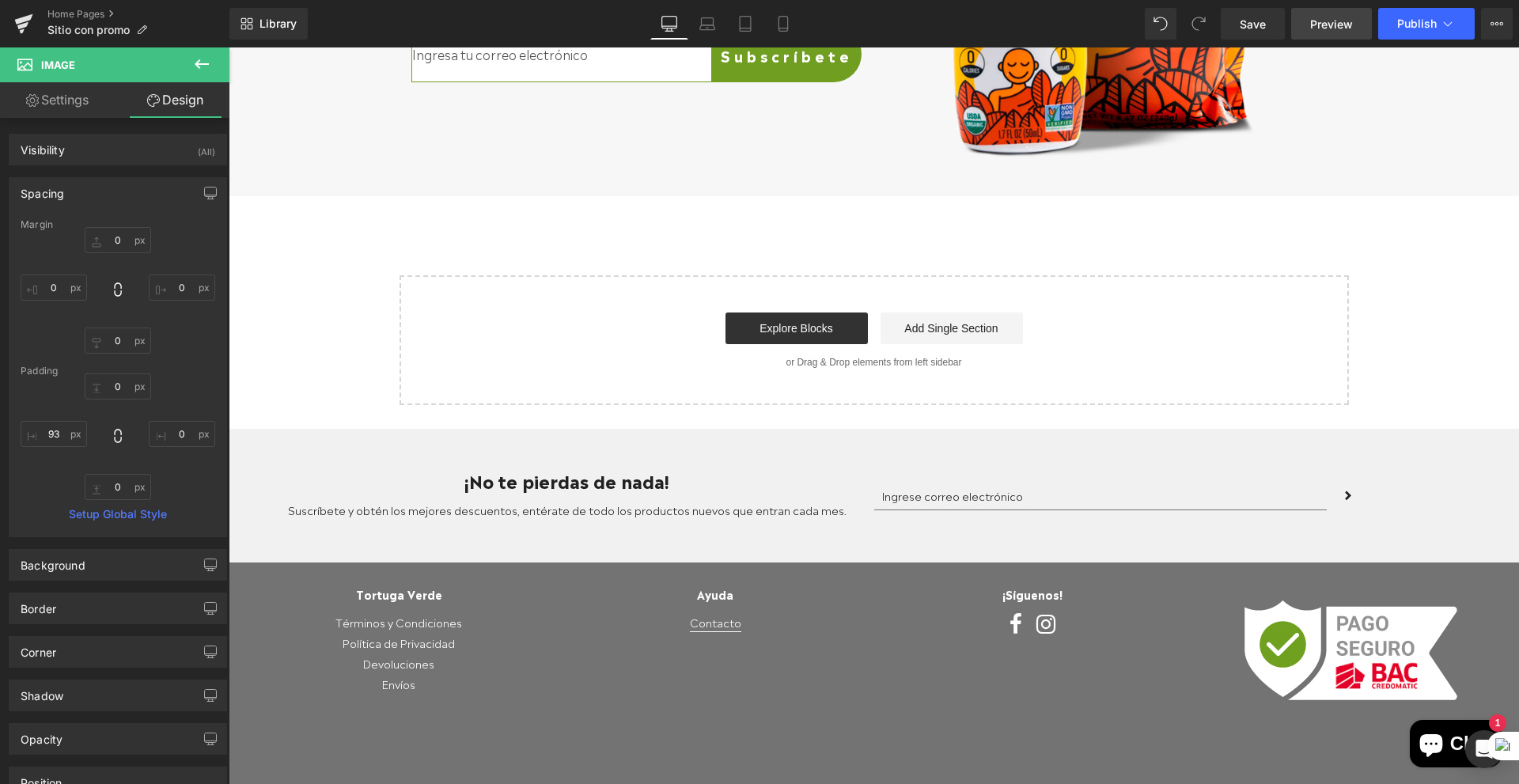
click at [1328, 34] on link "Preview" at bounding box center [1332, 24] width 81 height 31
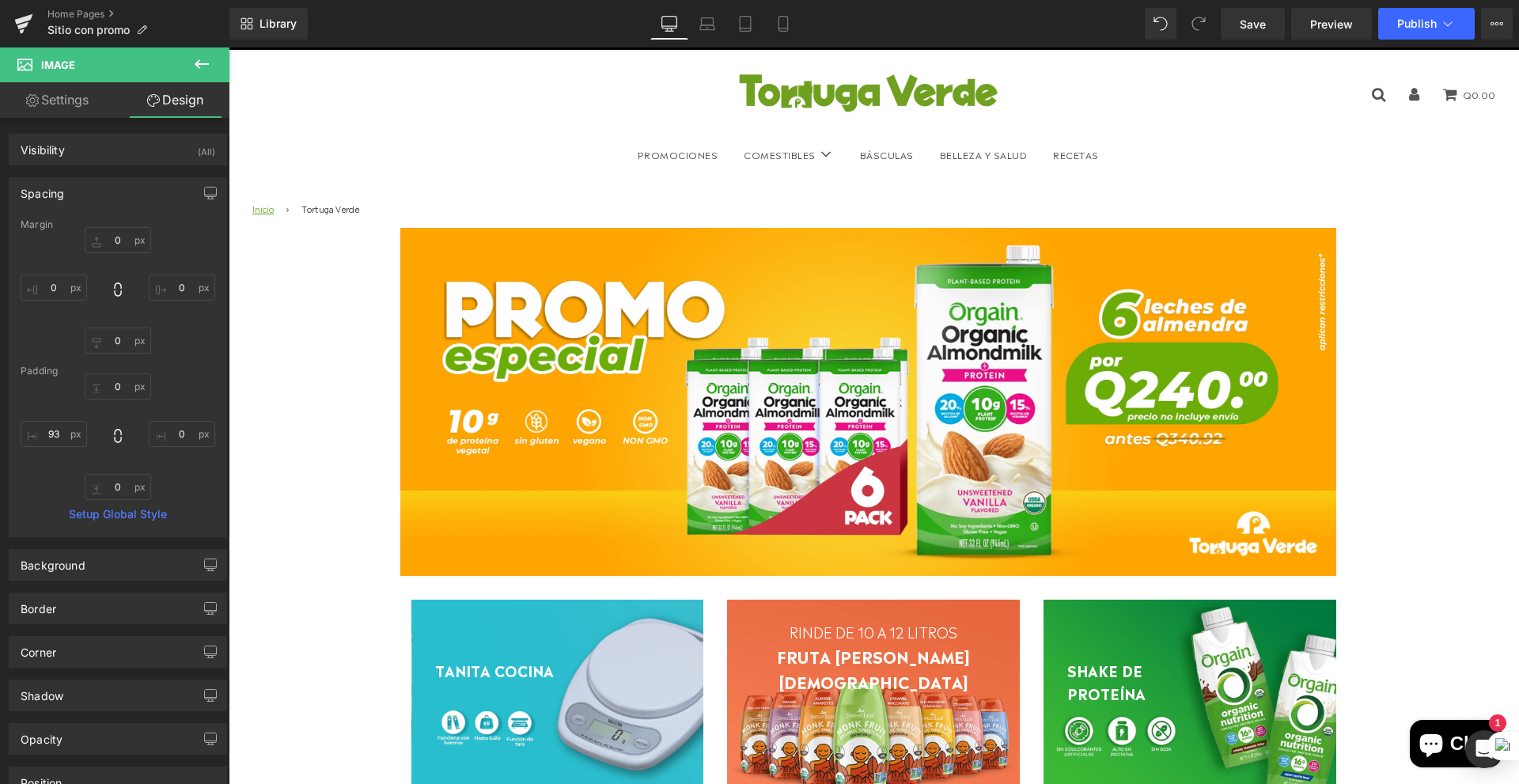
scroll to position [0, 0]
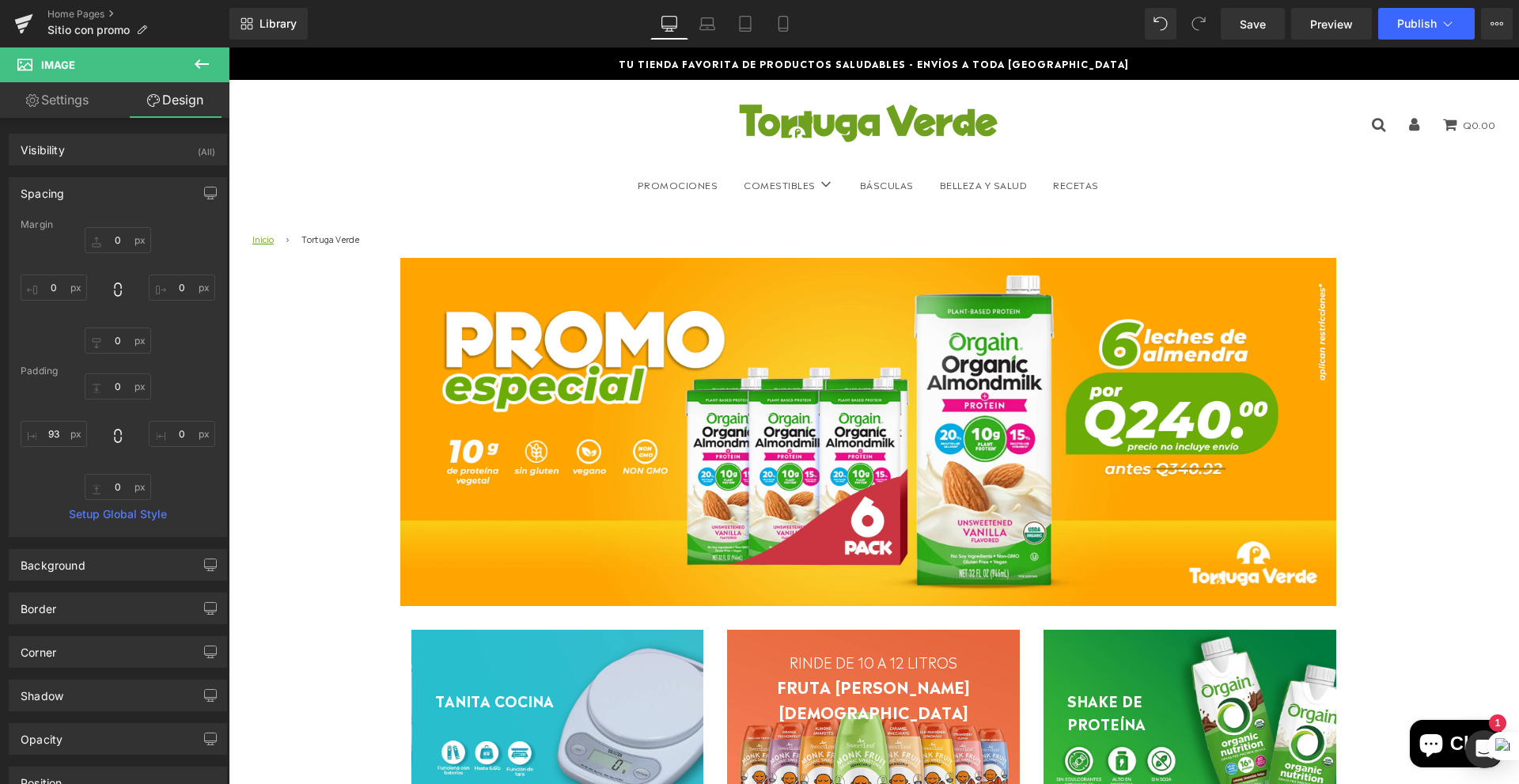
drag, startPoint x: 1515, startPoint y: 636, endPoint x: 1747, endPoint y: 143, distance: 544.9
click at [709, 20] on icon at bounding box center [706, 23] width 16 height 16
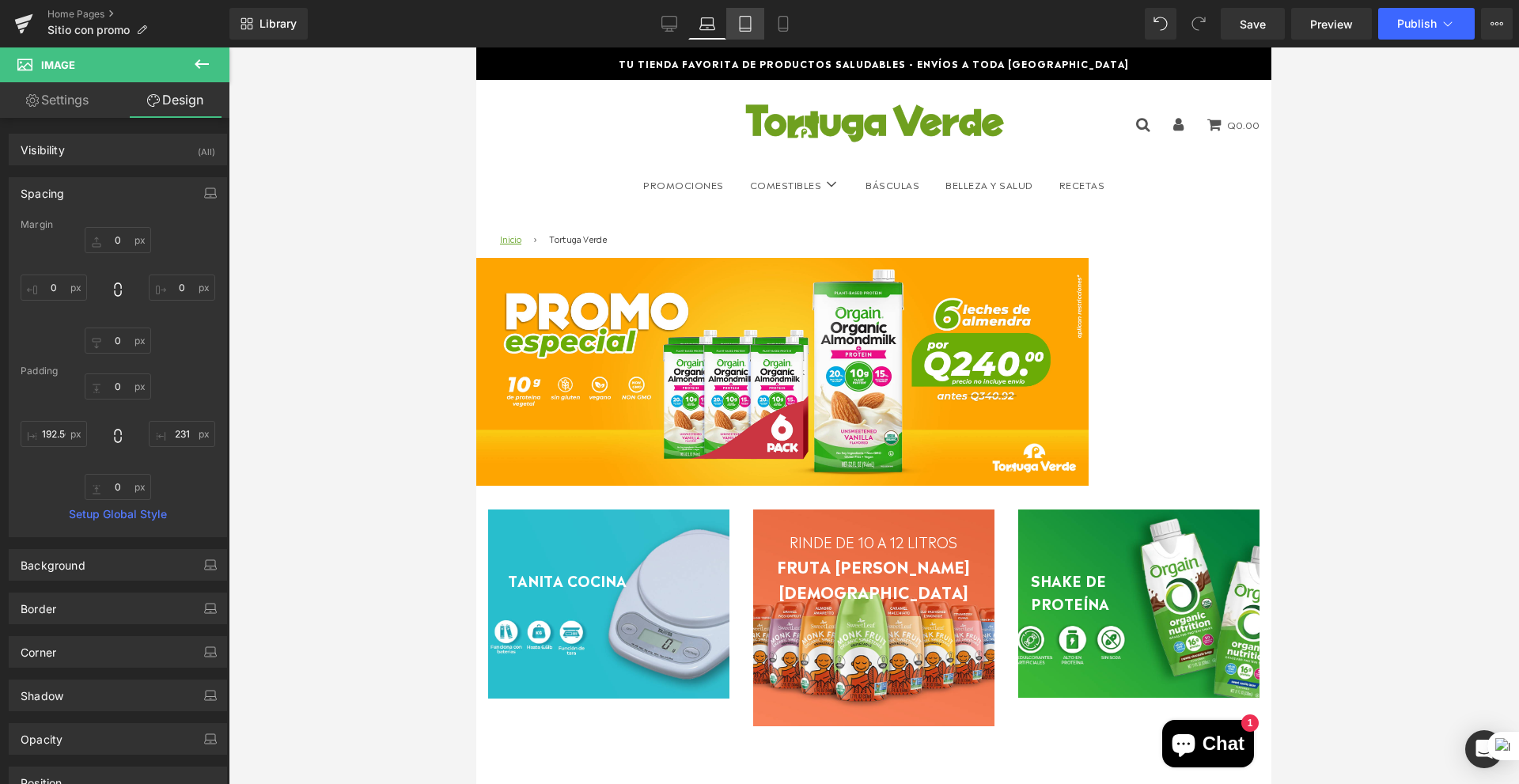
click at [737, 38] on link "Tablet" at bounding box center [745, 24] width 38 height 31
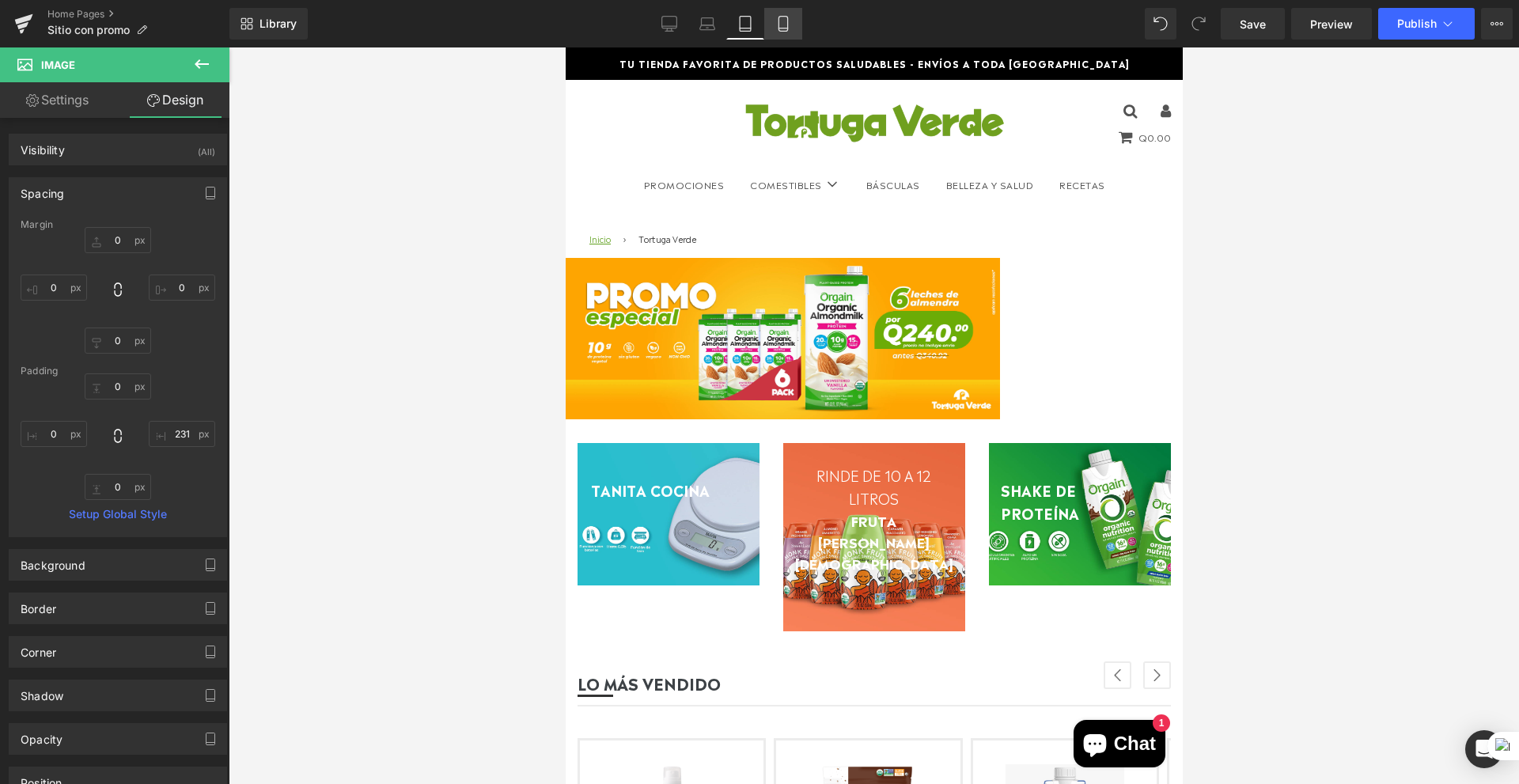
click at [793, 31] on link "Mobile" at bounding box center [782, 24] width 38 height 31
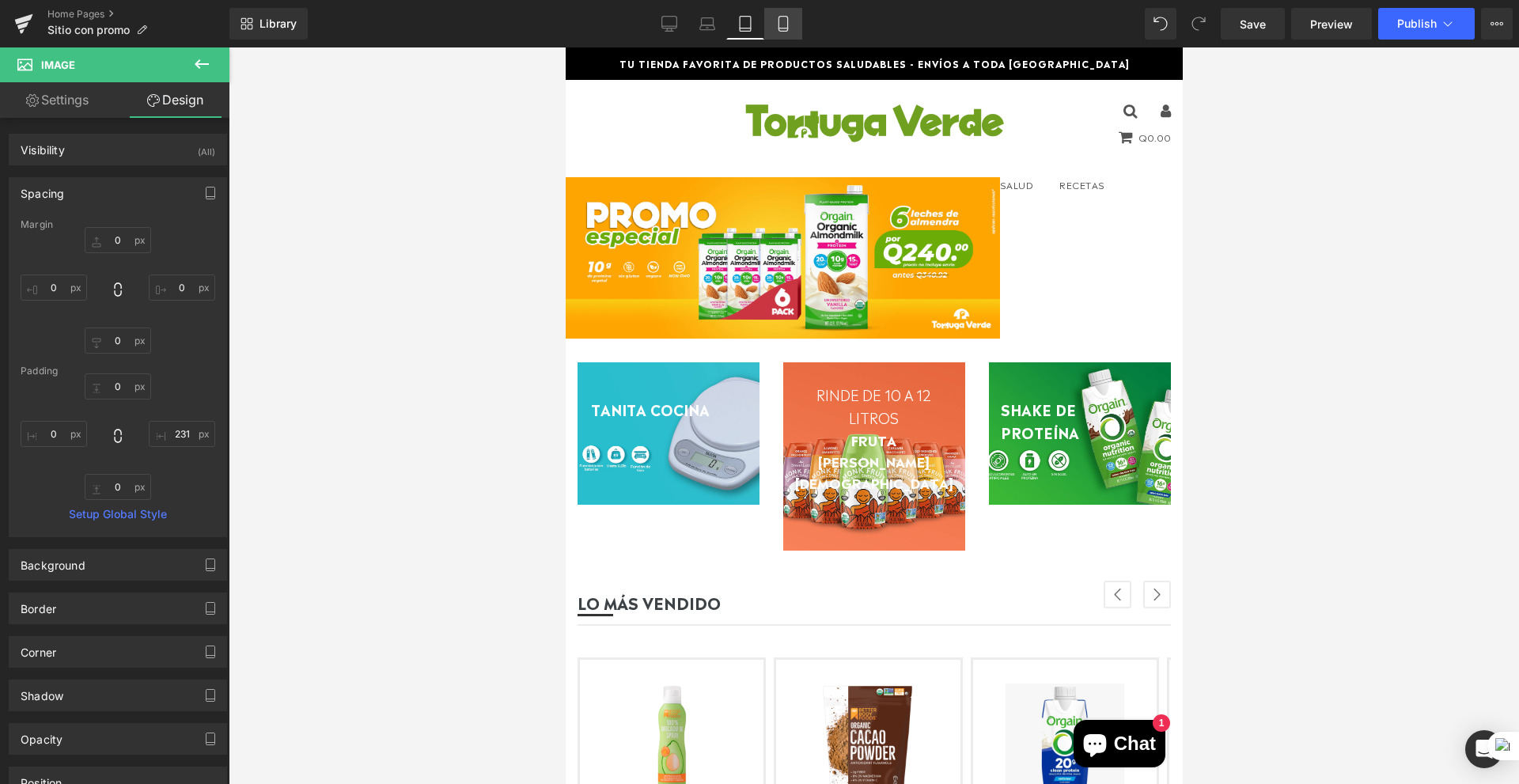
scroll to position [61, 0]
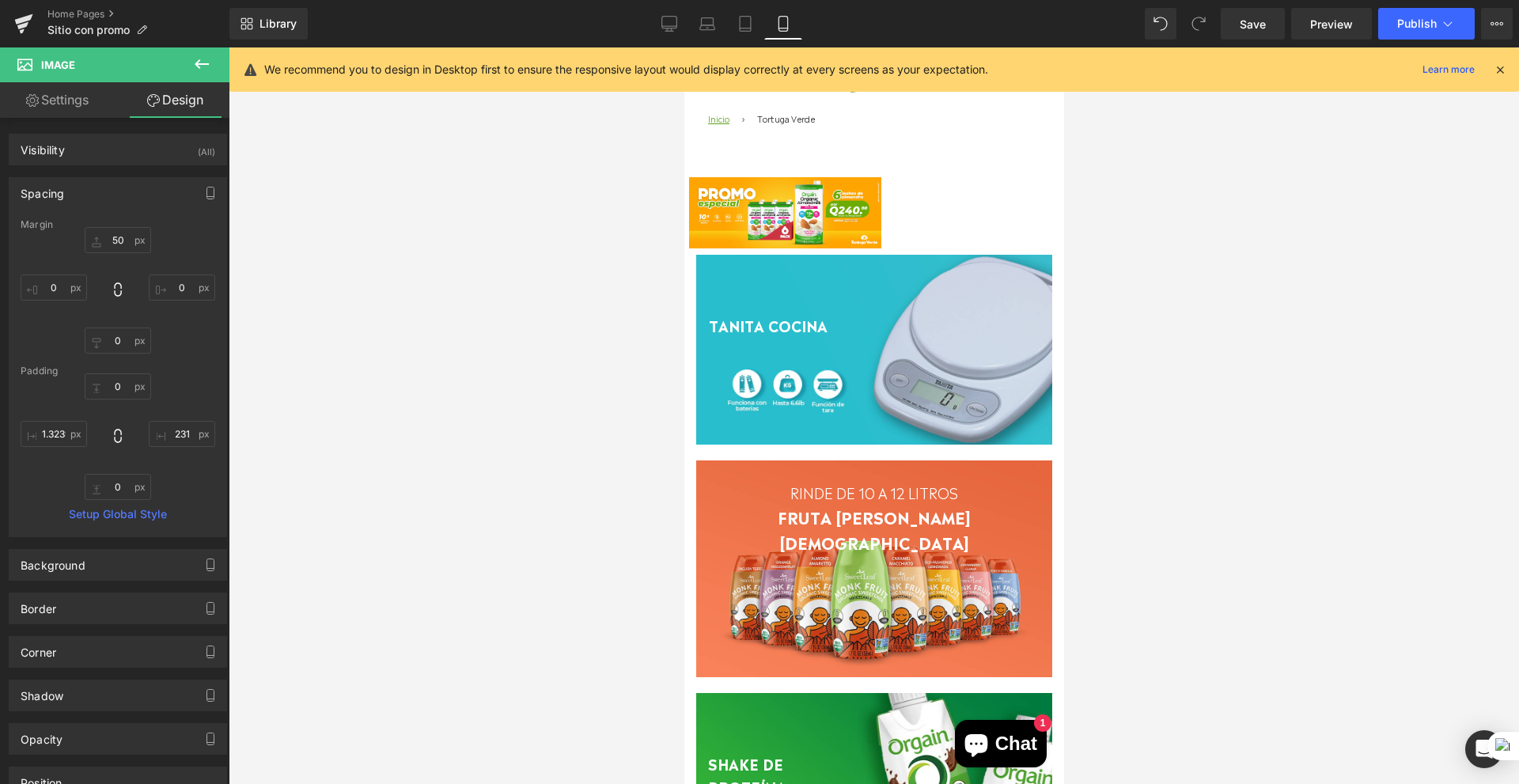
click at [191, 56] on button at bounding box center [202, 65] width 55 height 35
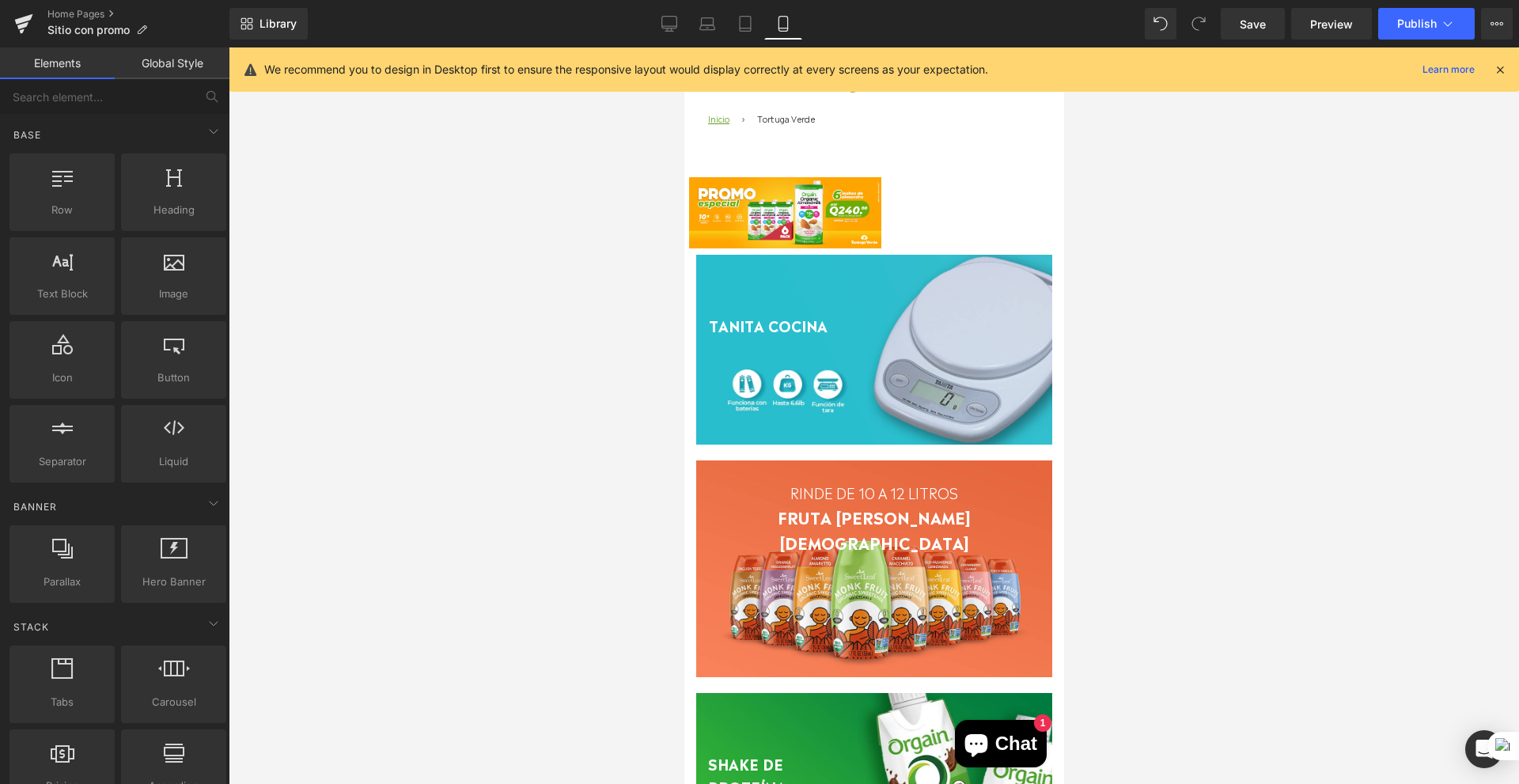
click at [1501, 7] on div "Library Mobile Desktop Laptop Tablet Mobile Save Preview Publish Scheduled View…" at bounding box center [874, 24] width 1289 height 48
click at [1500, 14] on button "View Live Page View with current Template Save Template to Library Schedule Pub…" at bounding box center [1497, 24] width 31 height 31
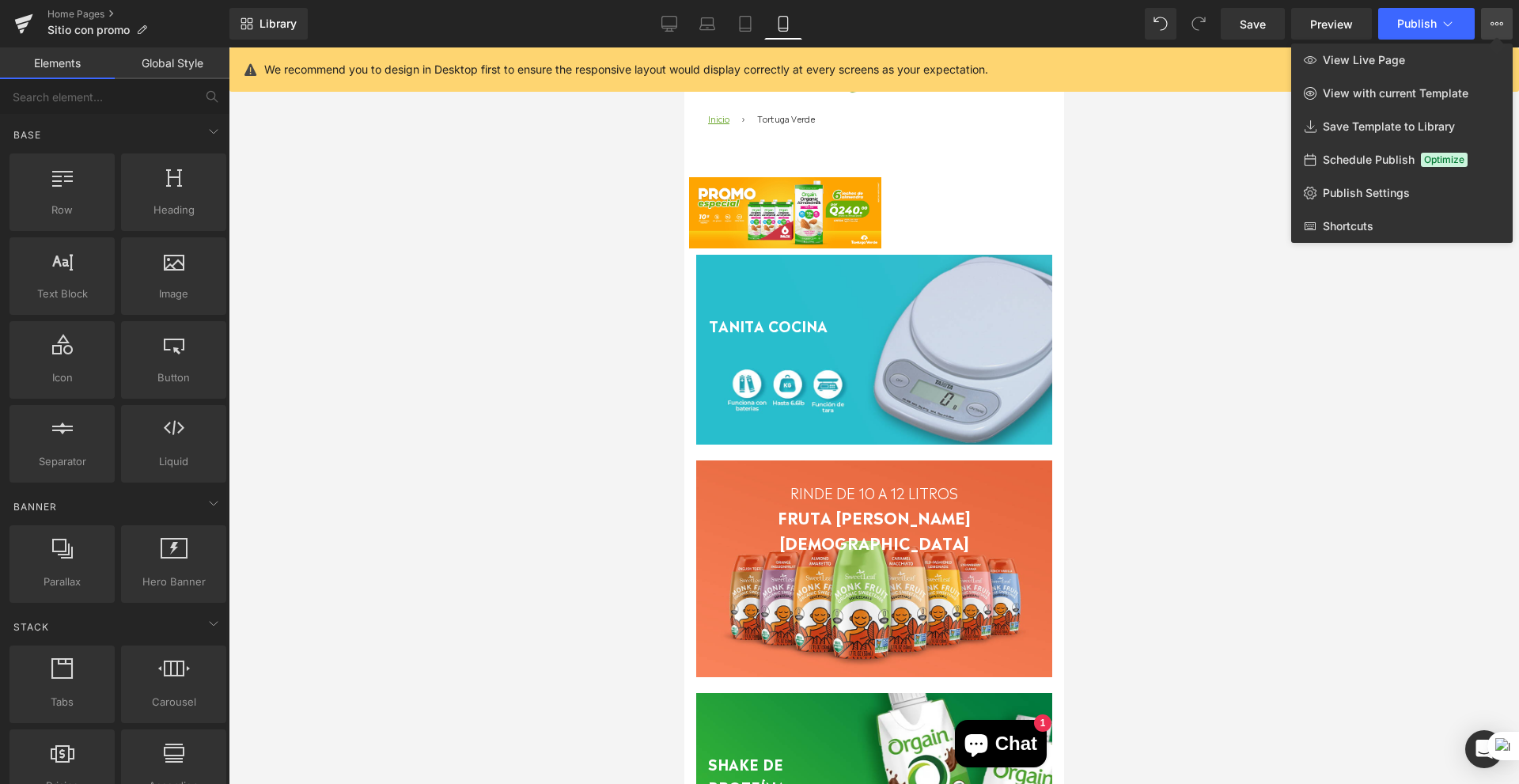
click at [1500, 14] on button "View Live Page View with current Template Save Template to Library Schedule Pub…" at bounding box center [1497, 24] width 31 height 31
